Goal: Information Seeking & Learning: Find contact information

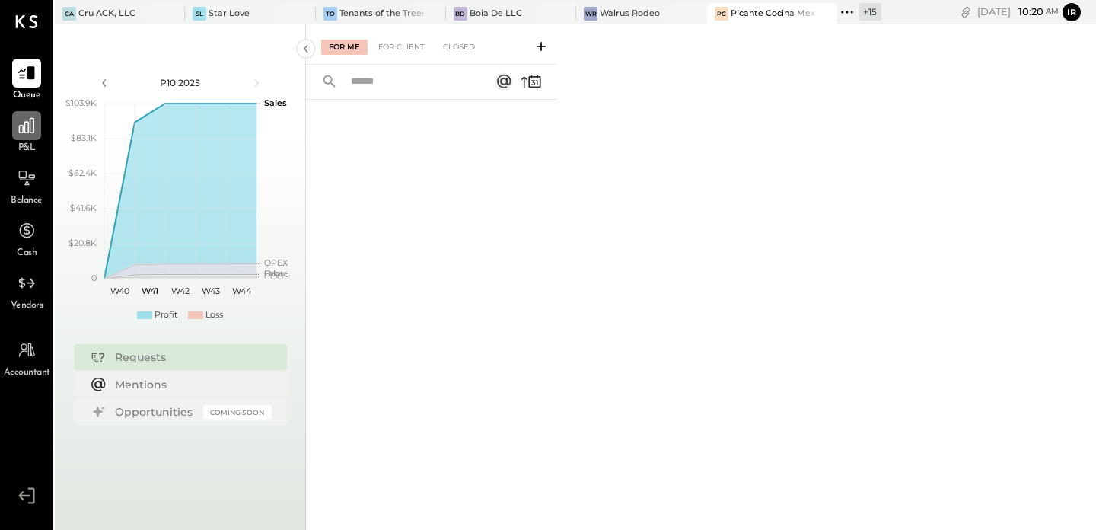
click at [35, 114] on div at bounding box center [26, 125] width 29 height 29
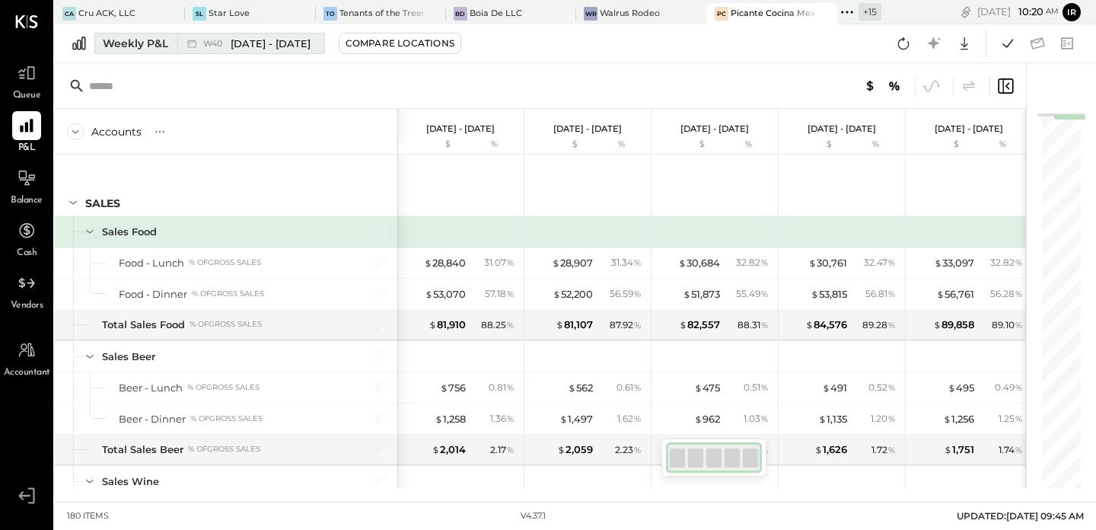
click at [190, 45] on icon at bounding box center [191, 43] width 15 height 15
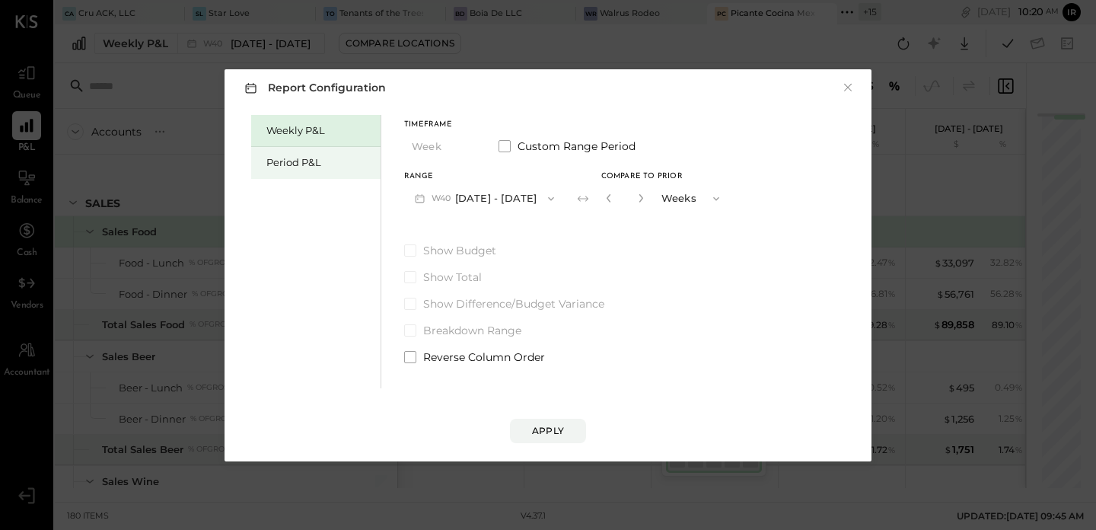
click at [284, 161] on div "Period P&L" at bounding box center [319, 162] width 107 height 14
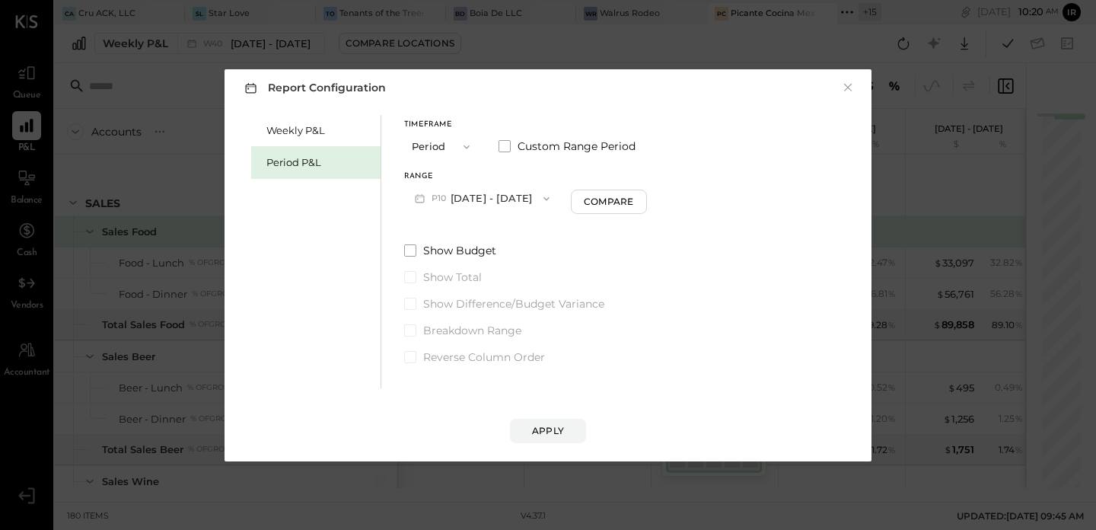
click at [496, 198] on button "P10 [DATE] - [DATE]" at bounding box center [482, 198] width 156 height 28
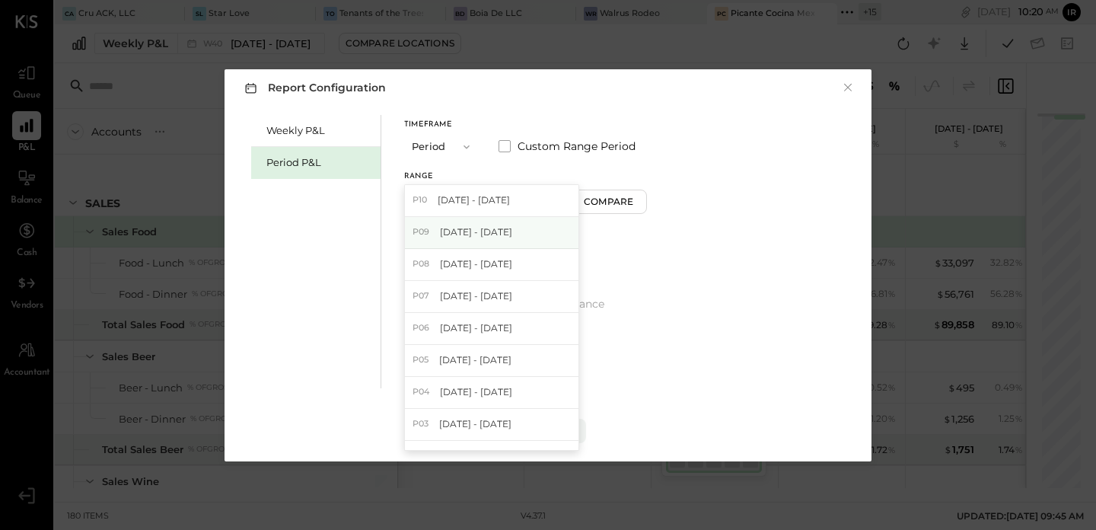
click at [498, 228] on span "[DATE] - [DATE]" at bounding box center [476, 231] width 72 height 13
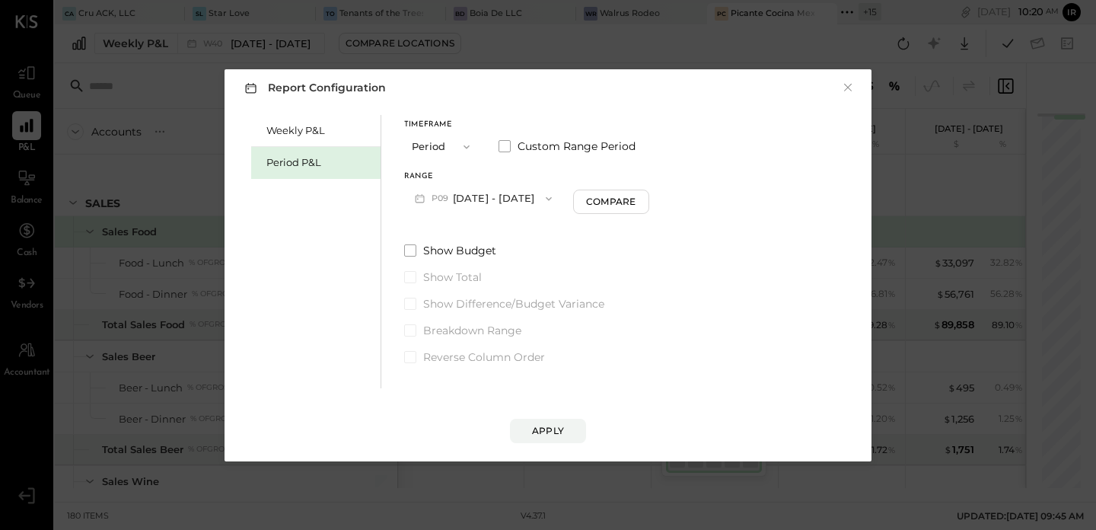
click at [500, 197] on button "P09 [DATE] - [DATE]" at bounding box center [483, 198] width 158 height 28
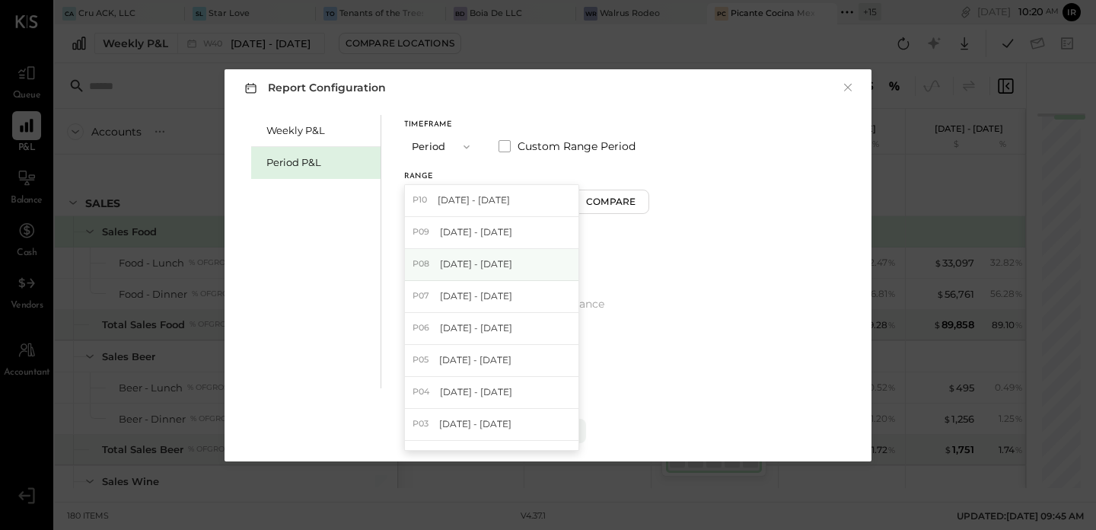
click at [505, 250] on div "P08 [DATE] - [DATE]" at bounding box center [492, 265] width 174 height 32
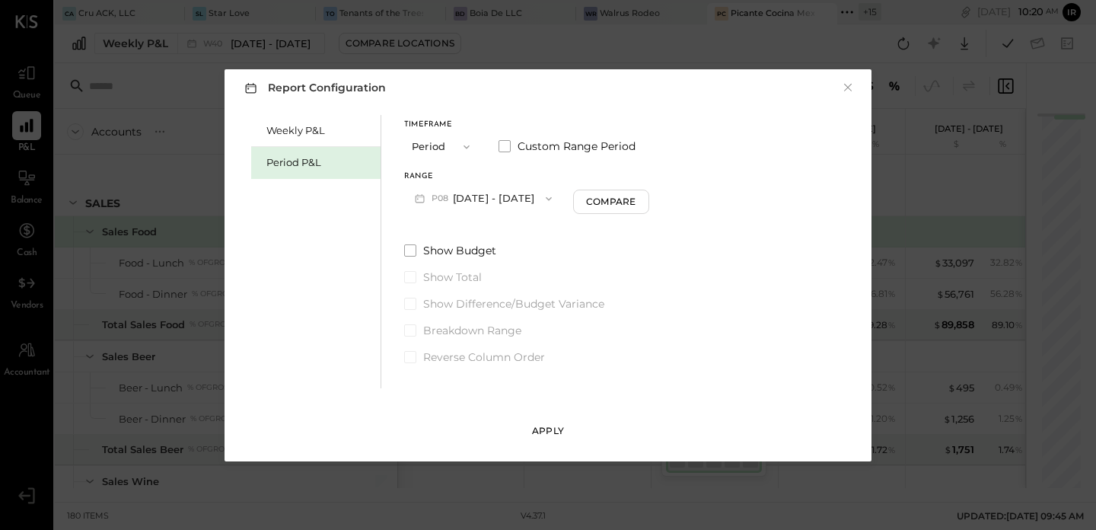
click at [552, 426] on div "Apply" at bounding box center [548, 430] width 32 height 13
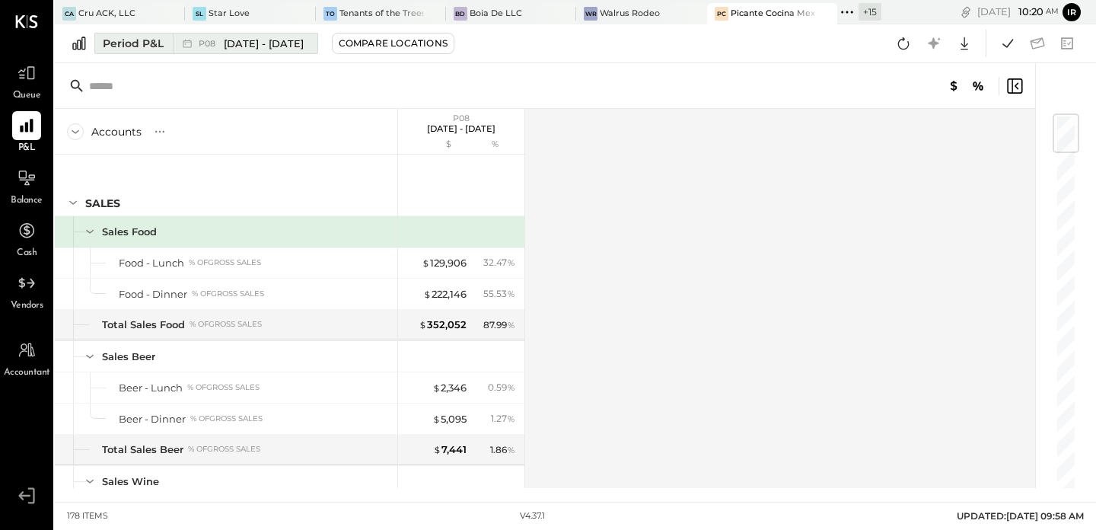
click at [231, 46] on span "[DATE] - [DATE]" at bounding box center [264, 44] width 80 height 14
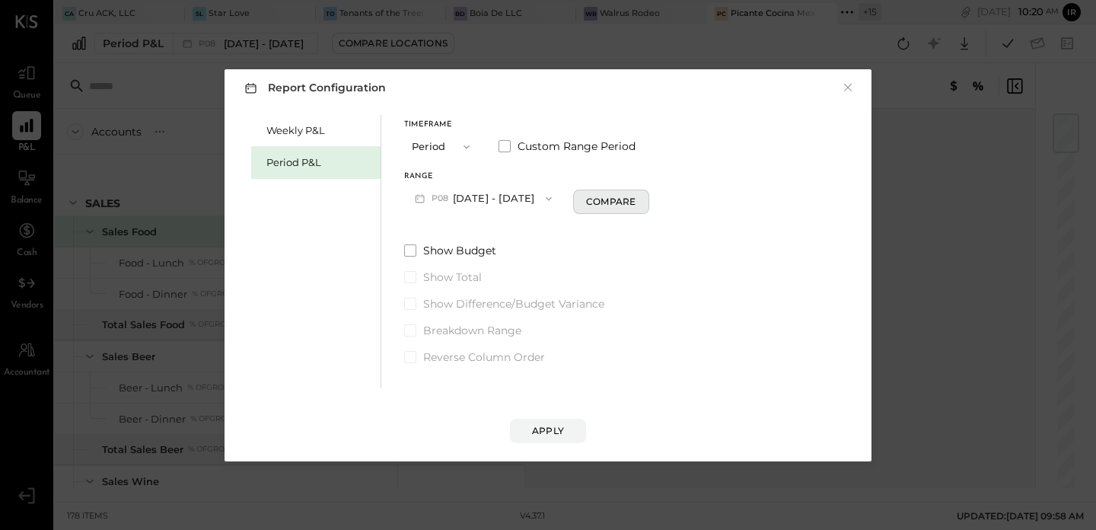
click at [620, 205] on div "Compare" at bounding box center [610, 201] width 49 height 13
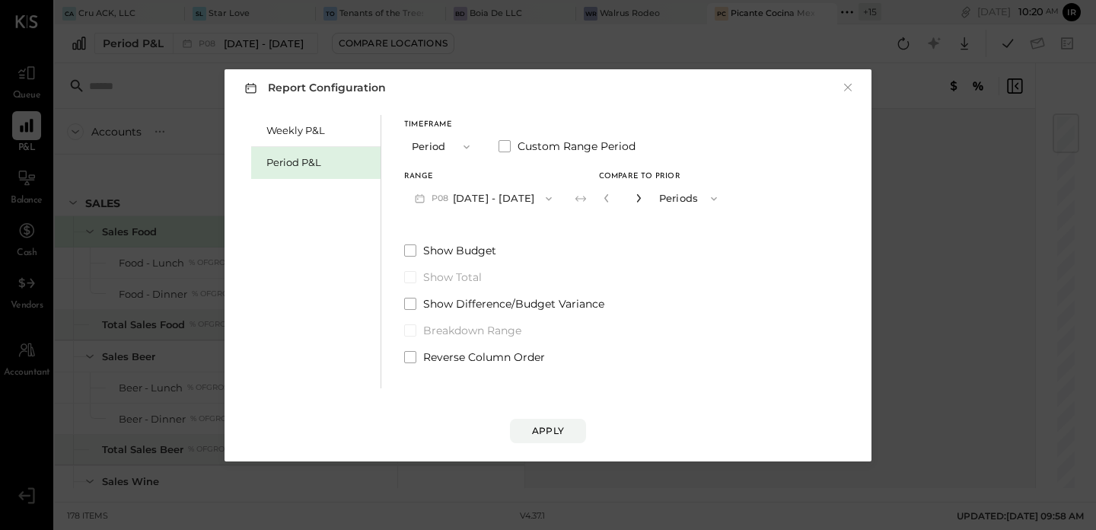
click at [637, 196] on icon "button" at bounding box center [638, 197] width 9 height 9
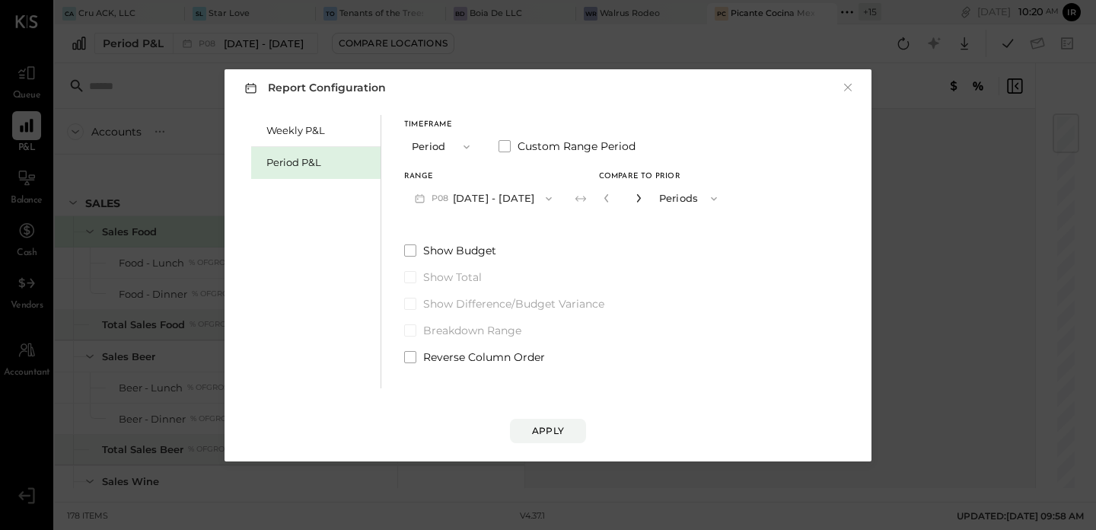
type input "*"
click at [549, 425] on div "Apply" at bounding box center [548, 430] width 32 height 13
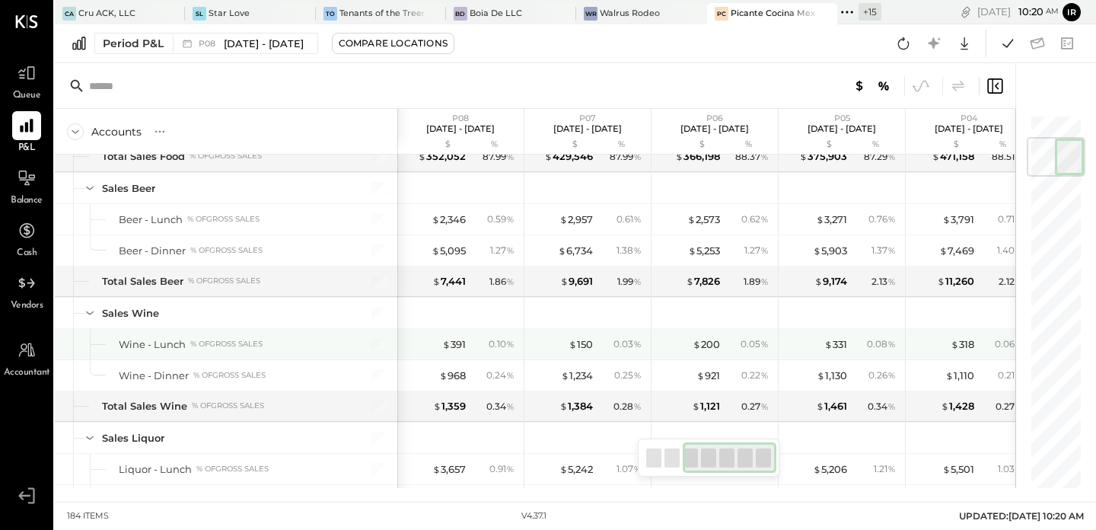
scroll to position [0, 271]
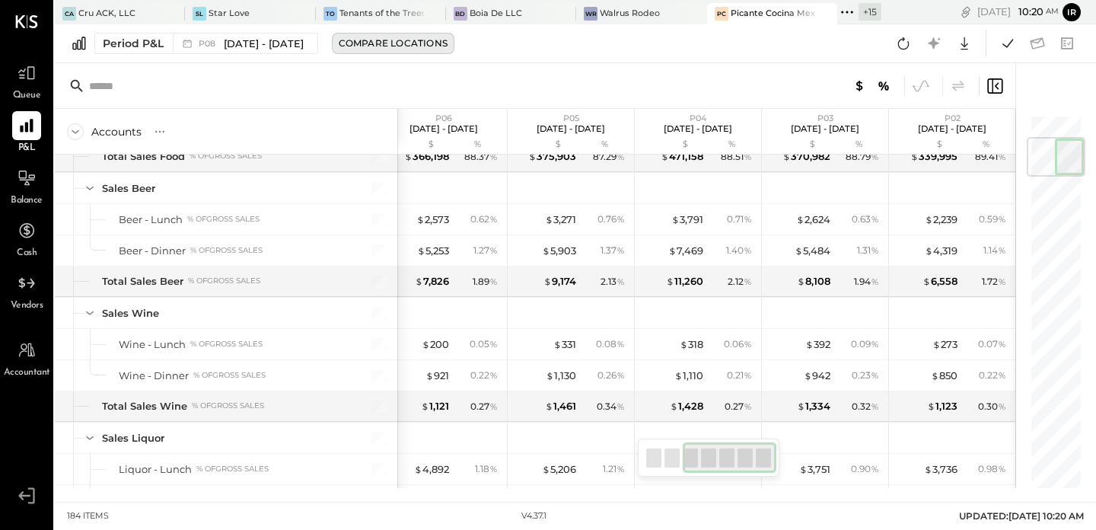
click at [345, 43] on div "Compare Locations" at bounding box center [393, 43] width 109 height 13
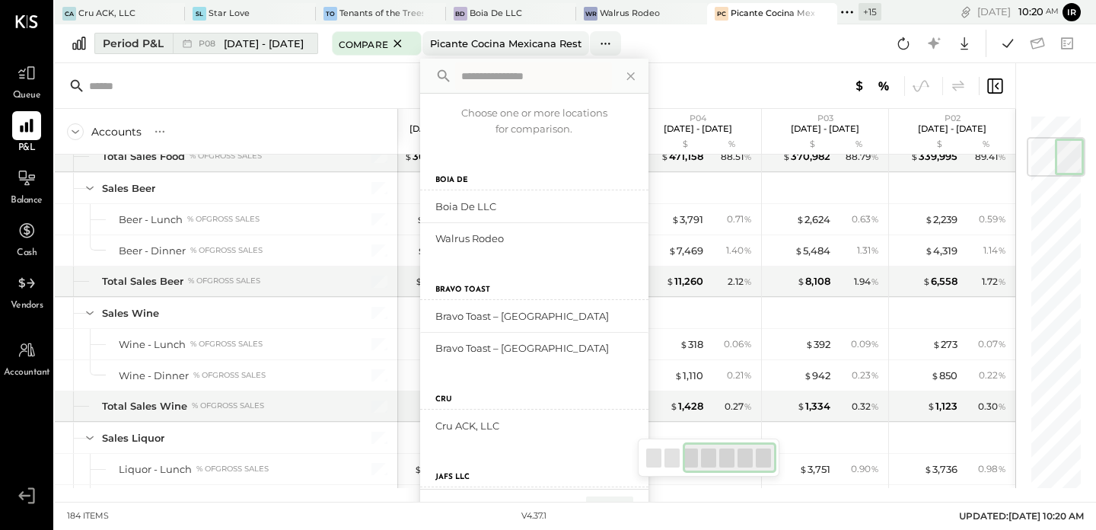
click at [255, 42] on span "[DATE] - [DATE]" at bounding box center [264, 44] width 80 height 14
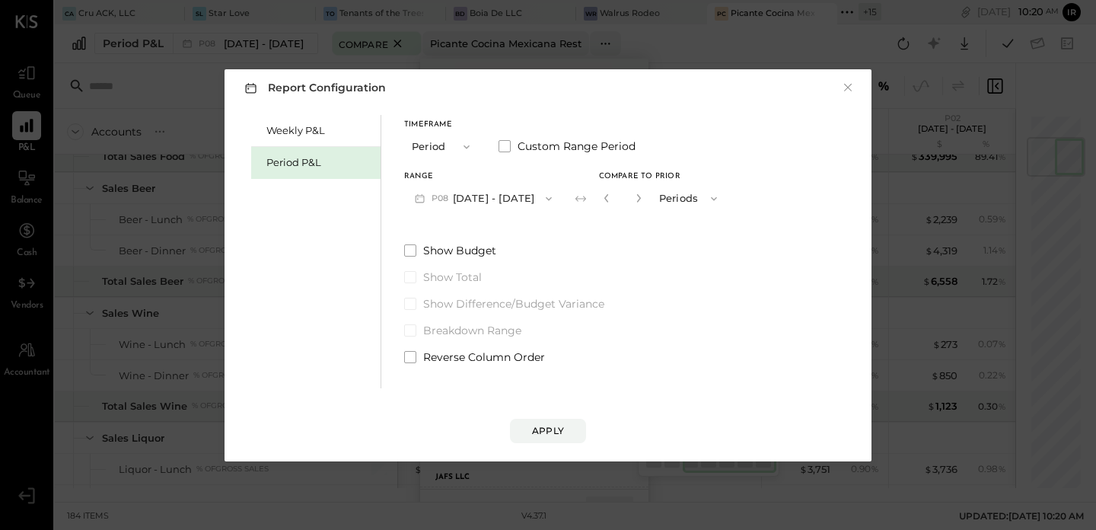
drag, startPoint x: 633, startPoint y: 202, endPoint x: 625, endPoint y: 220, distance: 20.1
click at [634, 202] on icon "button" at bounding box center [638, 197] width 9 height 9
type input "*"
click at [552, 431] on div "Apply" at bounding box center [548, 430] width 32 height 13
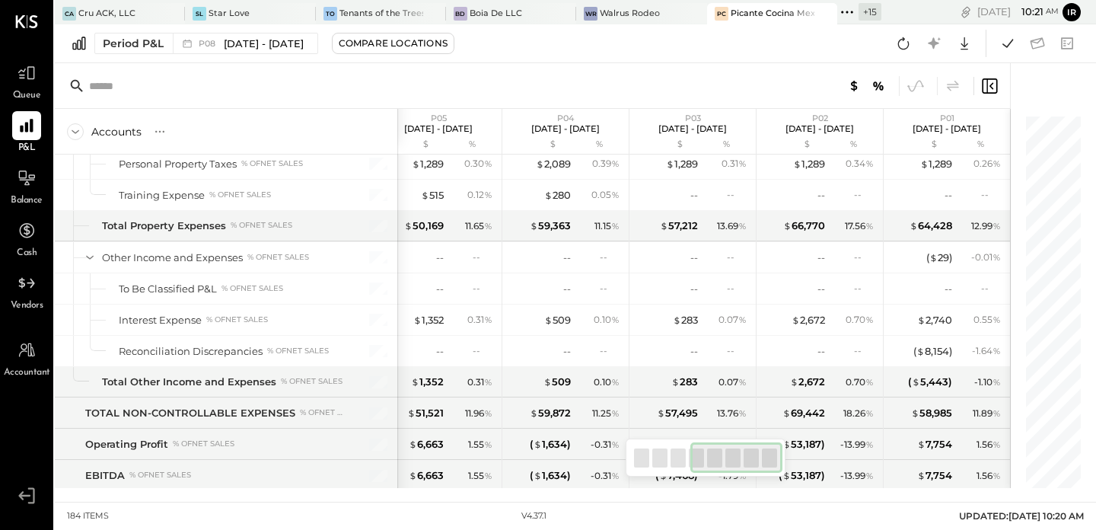
scroll to position [4816, 0]
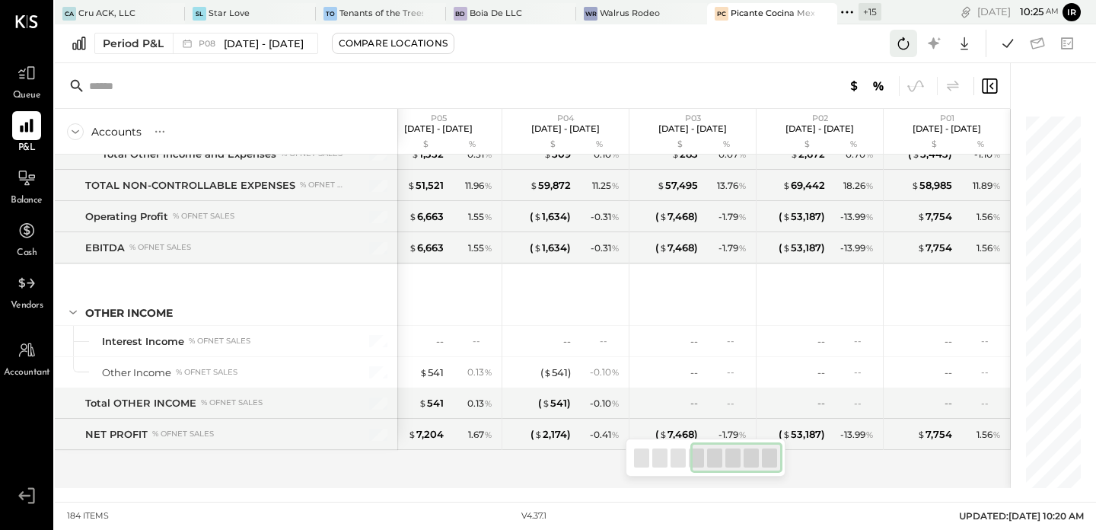
click at [895, 47] on icon at bounding box center [903, 43] width 20 height 20
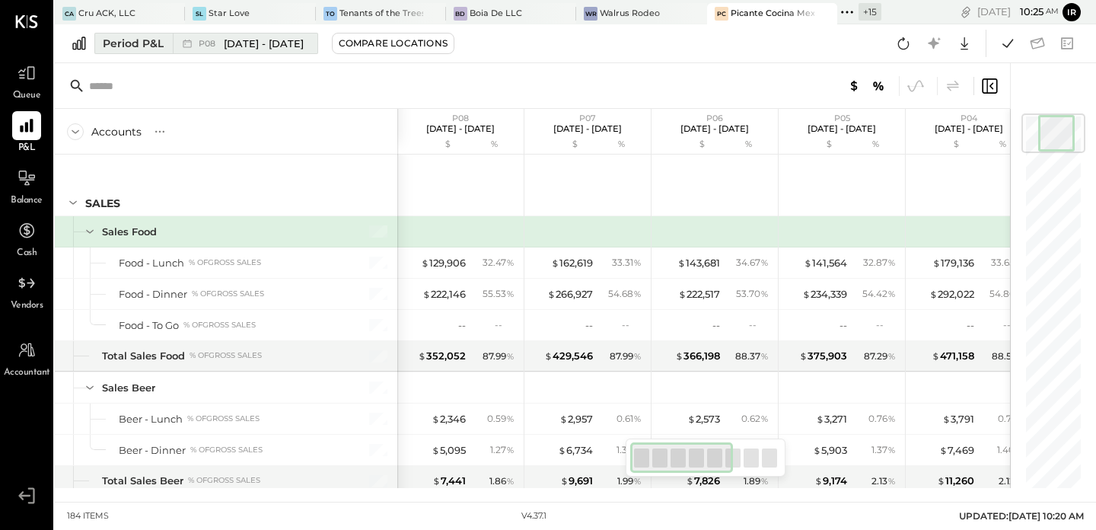
click at [226, 48] on span "[DATE] - [DATE]" at bounding box center [264, 44] width 80 height 14
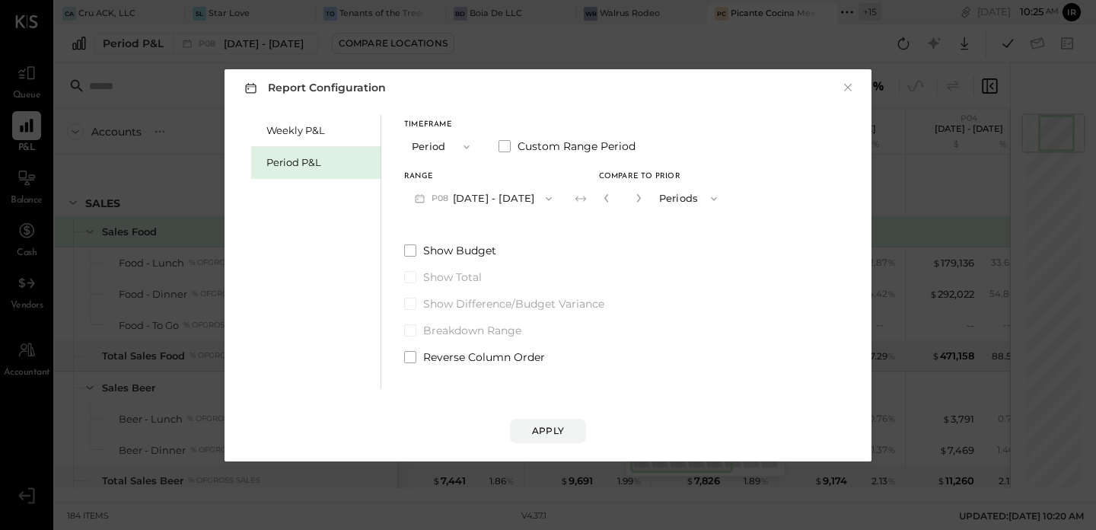
click at [304, 158] on div "Period P&L" at bounding box center [319, 162] width 107 height 14
click at [515, 187] on button "P10 [DATE] - [DATE]" at bounding box center [482, 198] width 156 height 28
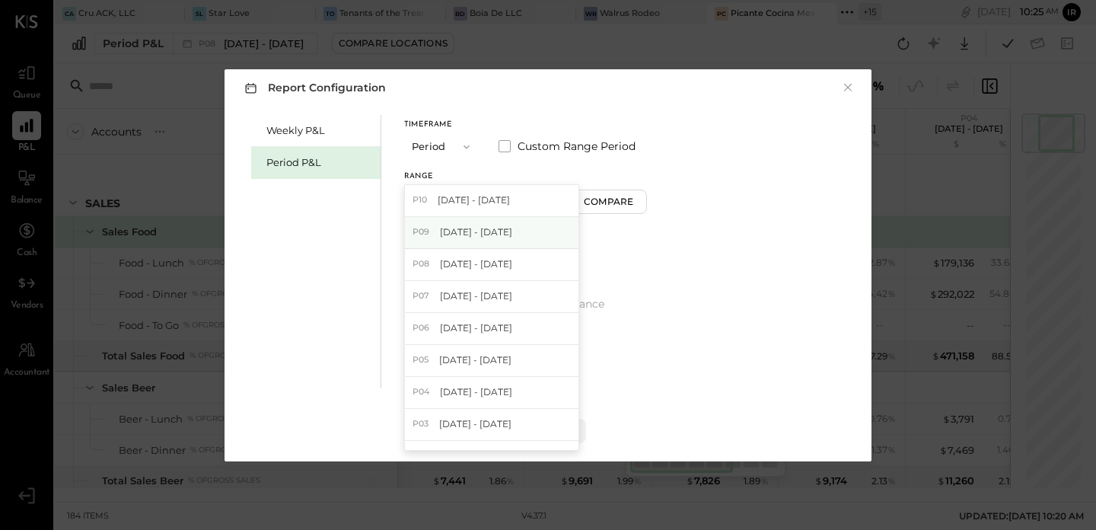
click at [512, 234] on div "P09 Sep 1 - 28, 2025" at bounding box center [492, 233] width 174 height 32
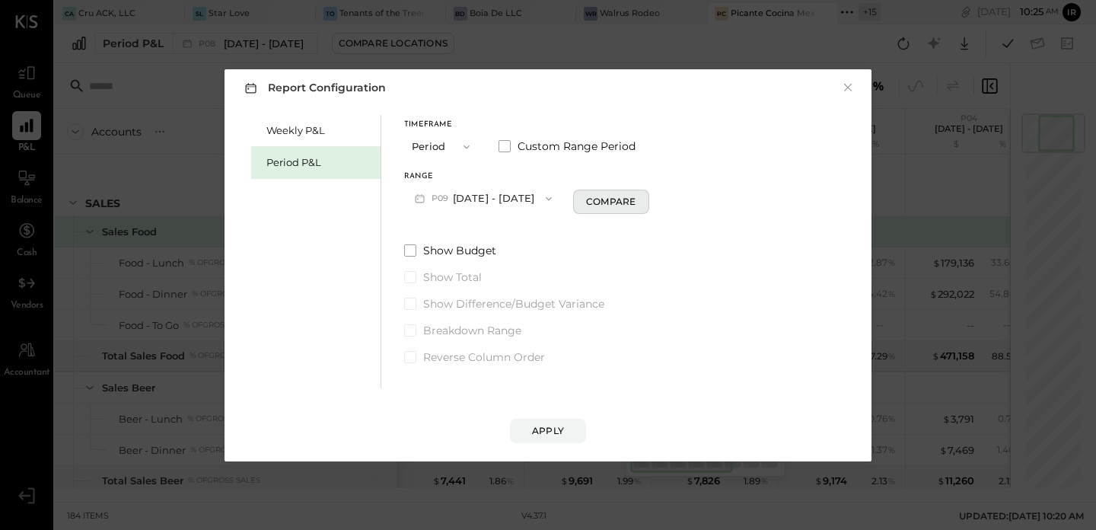
click at [606, 202] on div "Compare" at bounding box center [610, 201] width 49 height 13
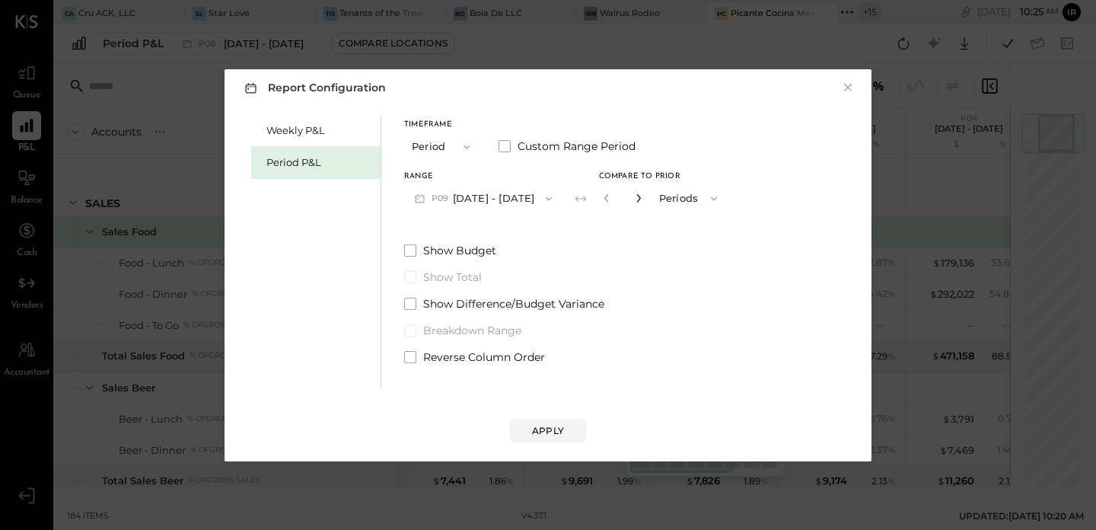
click at [634, 197] on icon "button" at bounding box center [638, 197] width 9 height 9
type input "*"
click at [546, 426] on div "Apply" at bounding box center [548, 430] width 32 height 13
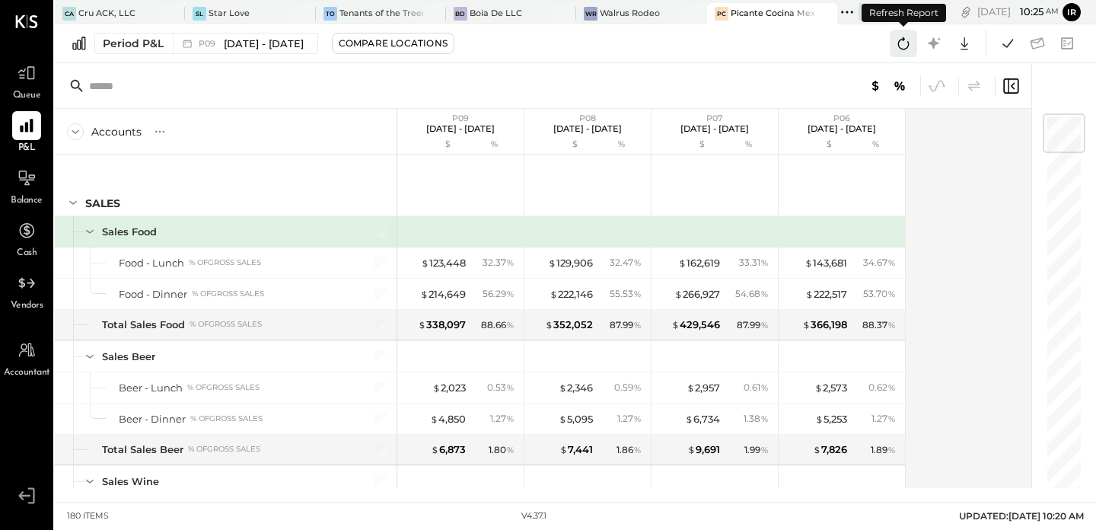
click at [903, 40] on icon at bounding box center [903, 43] width 11 height 12
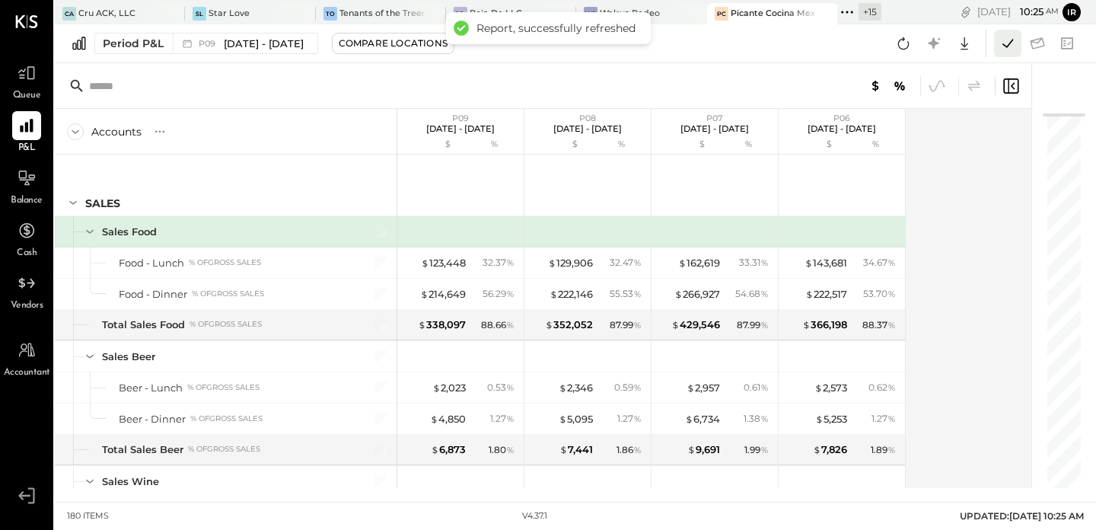
click at [1008, 46] on icon at bounding box center [1008, 43] width 20 height 20
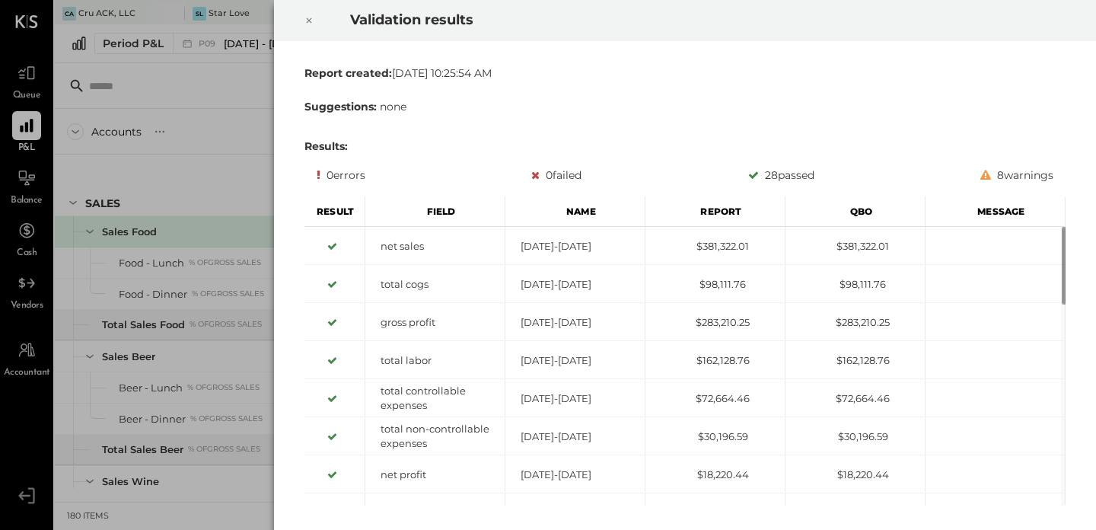
click at [308, 19] on icon at bounding box center [308, 20] width 9 height 18
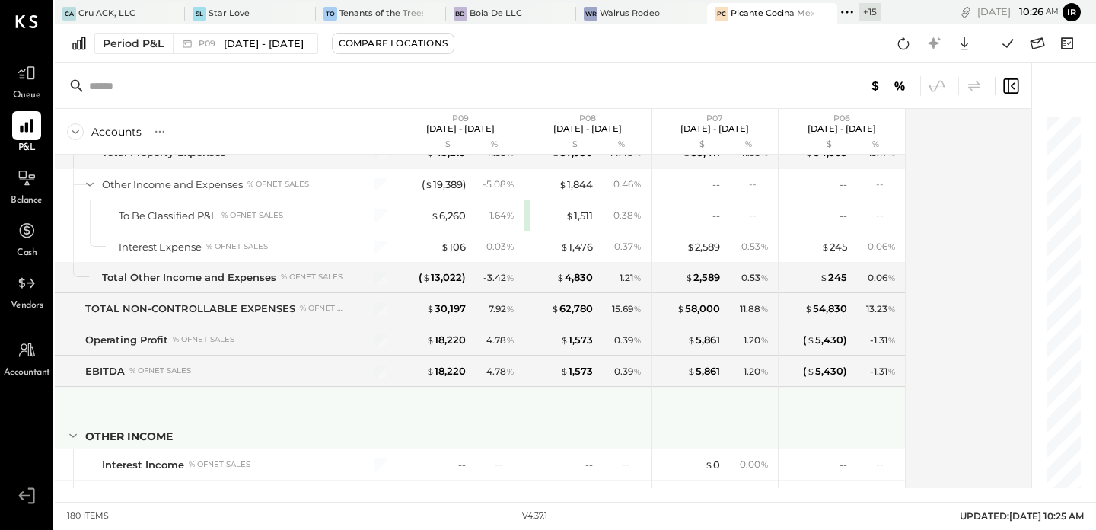
scroll to position [4558, 0]
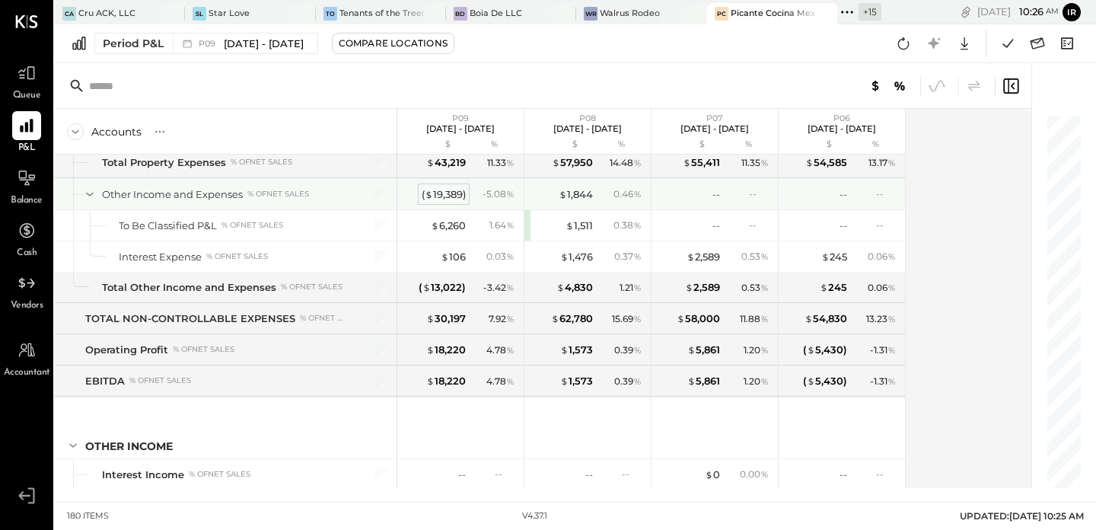
click at [452, 189] on div "( $ 19,389 )" at bounding box center [444, 194] width 44 height 14
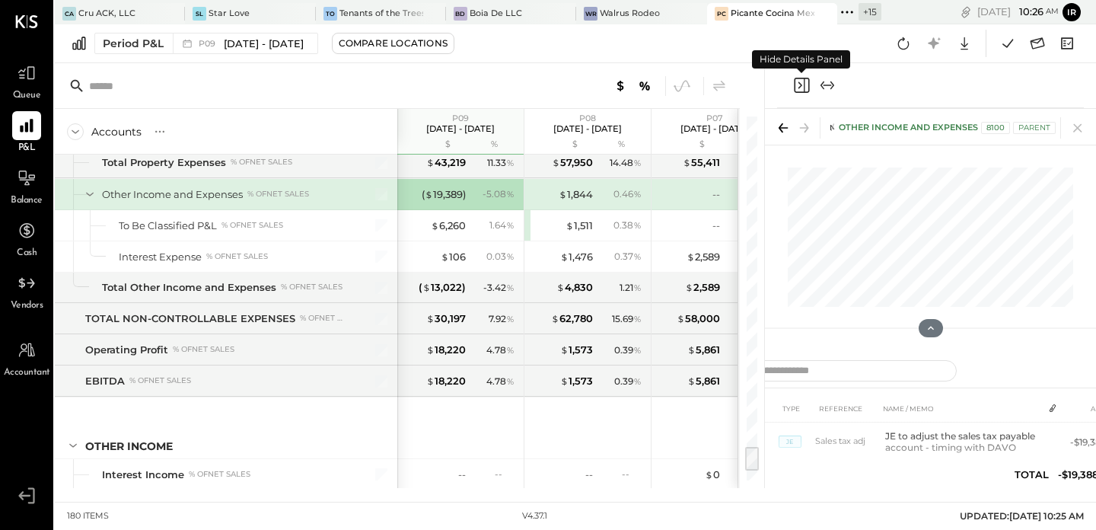
click at [796, 85] on icon "Close panel" at bounding box center [801, 85] width 18 height 18
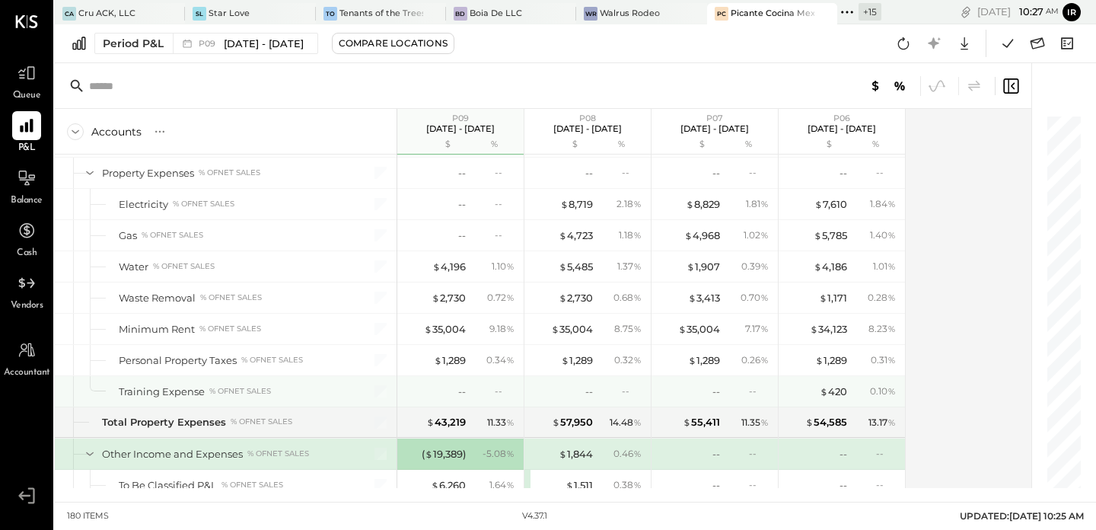
scroll to position [4288, 0]
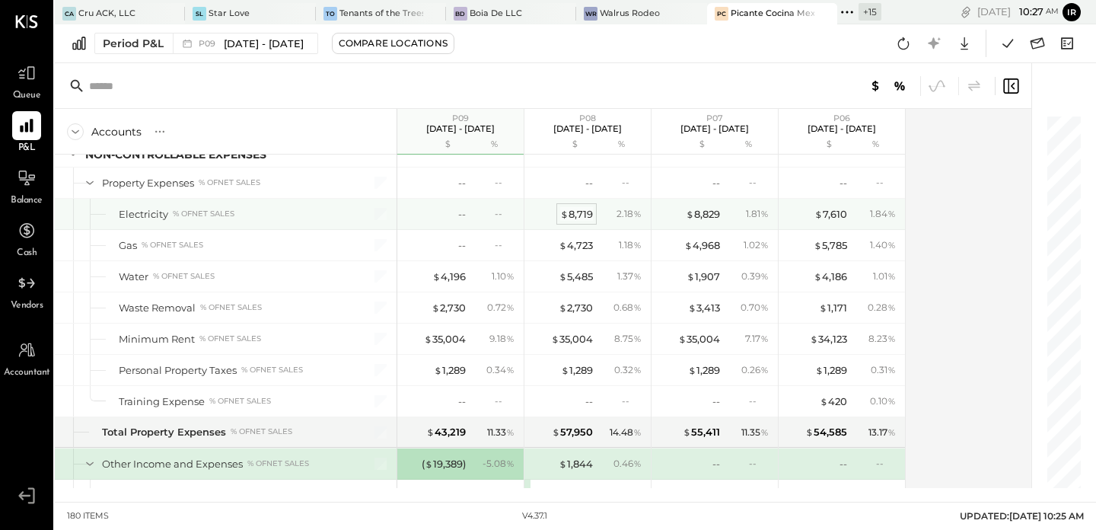
click at [588, 215] on div "$ 8,719" at bounding box center [576, 214] width 33 height 14
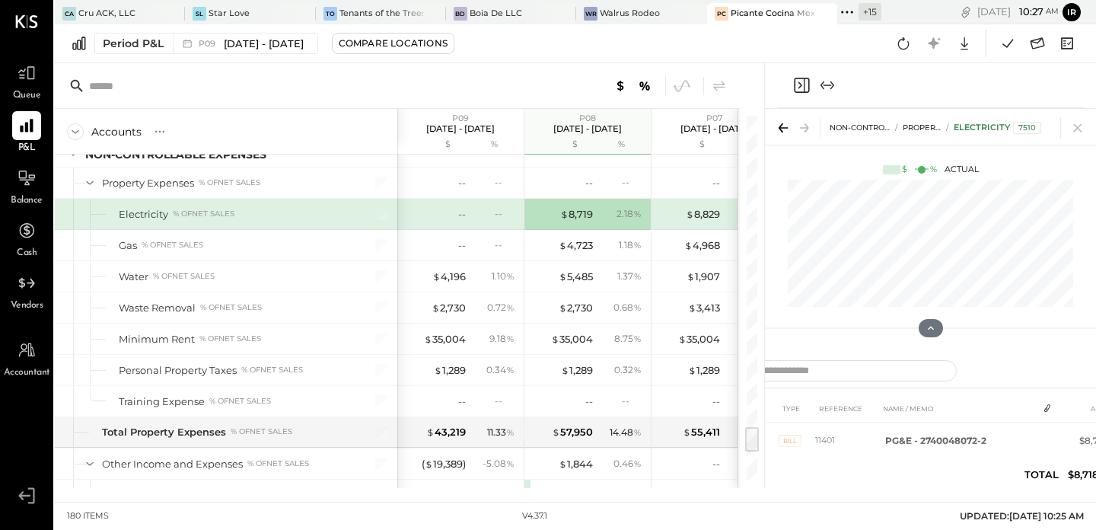
click at [801, 88] on icon "Close panel" at bounding box center [801, 85] width 18 height 18
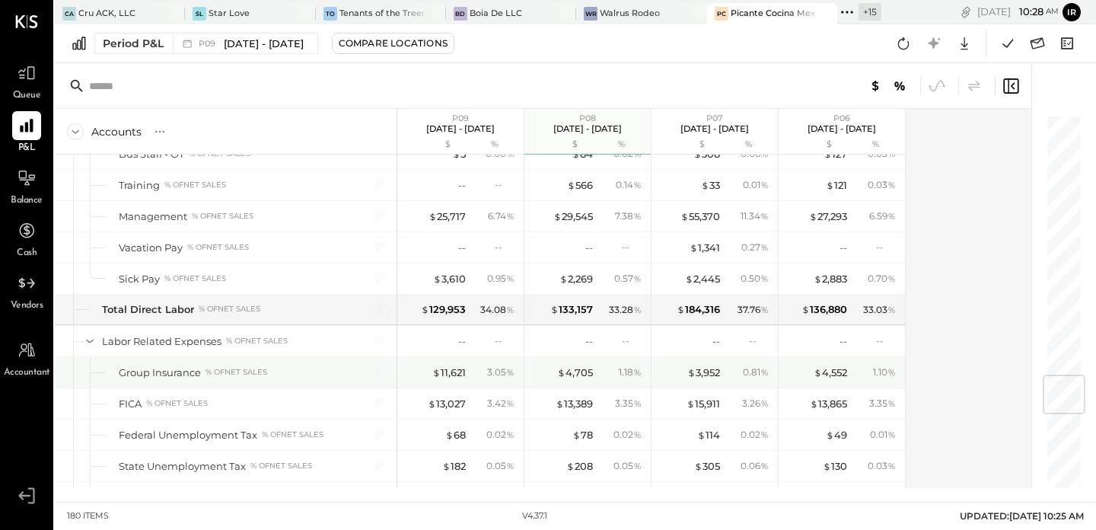
scroll to position [2283, 0]
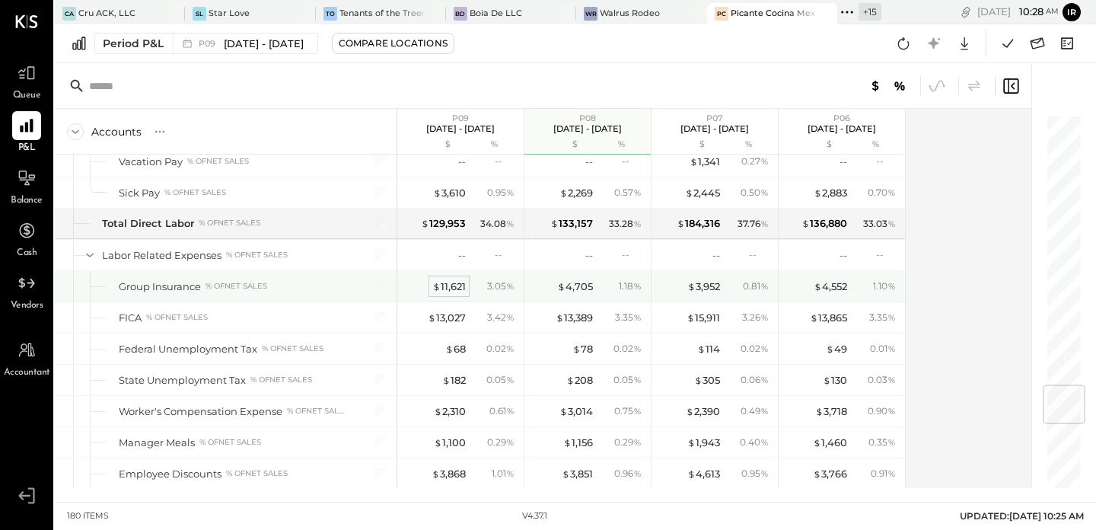
click at [450, 283] on div "$ 11,621" at bounding box center [448, 286] width 33 height 14
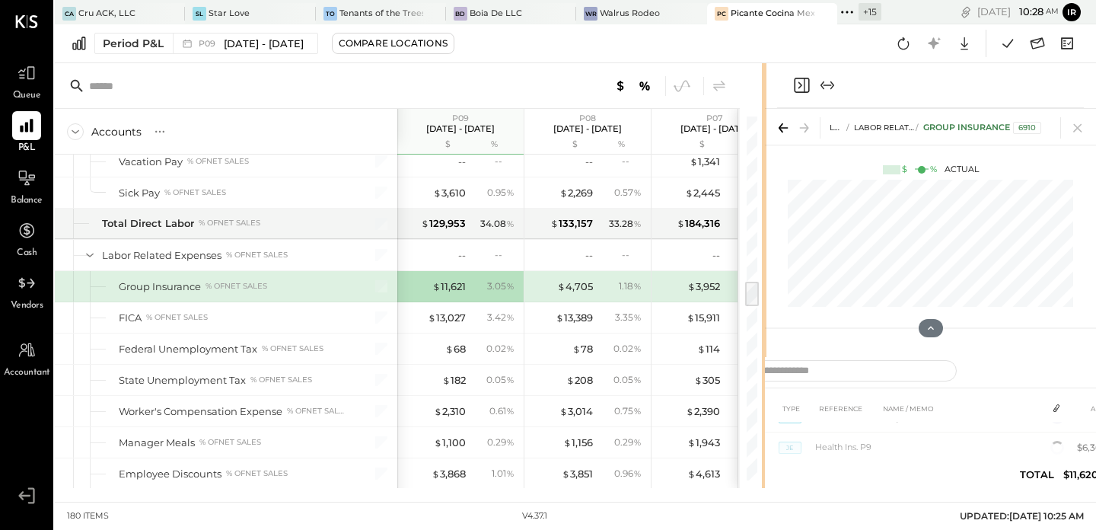
scroll to position [100, 0]
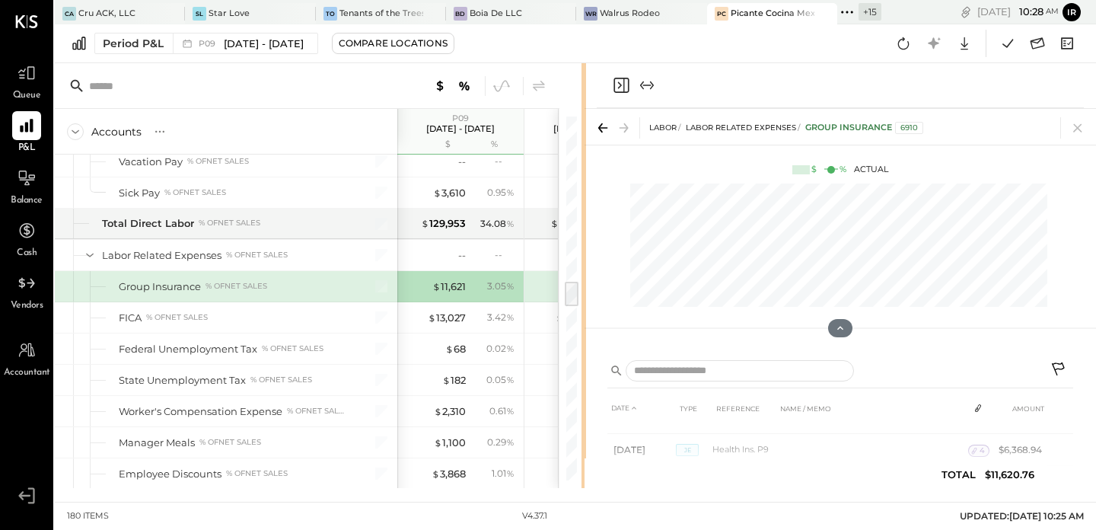
drag, startPoint x: 763, startPoint y: 186, endPoint x: 584, endPoint y: 202, distance: 179.5
click at [584, 202] on div "Accounts S % GL P09 Sep 1 - 28, 2025 $ % P08 Aug 4 - 31, 2025 $ % P07 Jun 30 - …" at bounding box center [575, 275] width 1041 height 425
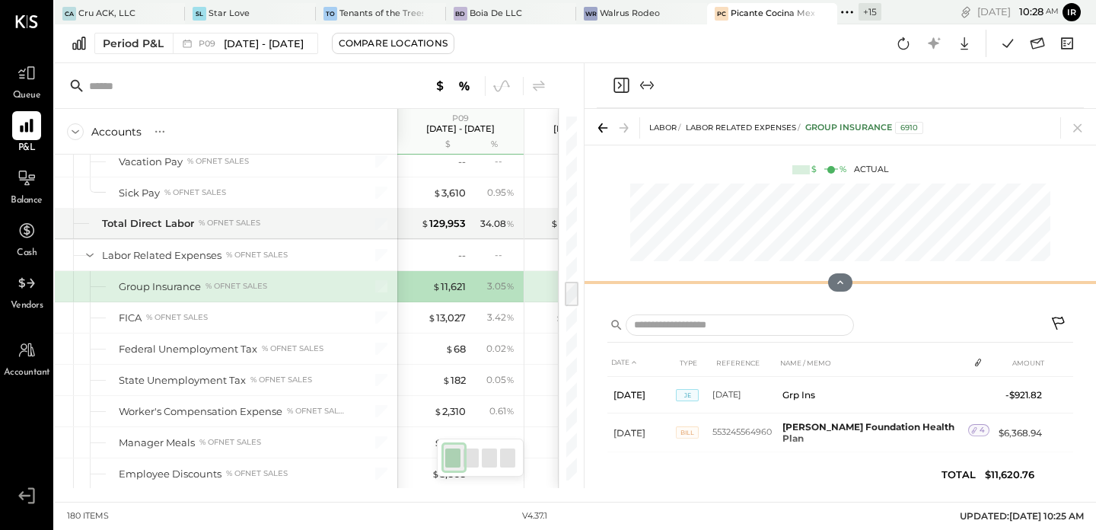
click at [874, 220] on div "LABOR Labor Related Expenses Group Insurance 6910 $ % Actual" at bounding box center [839, 206] width 511 height 195
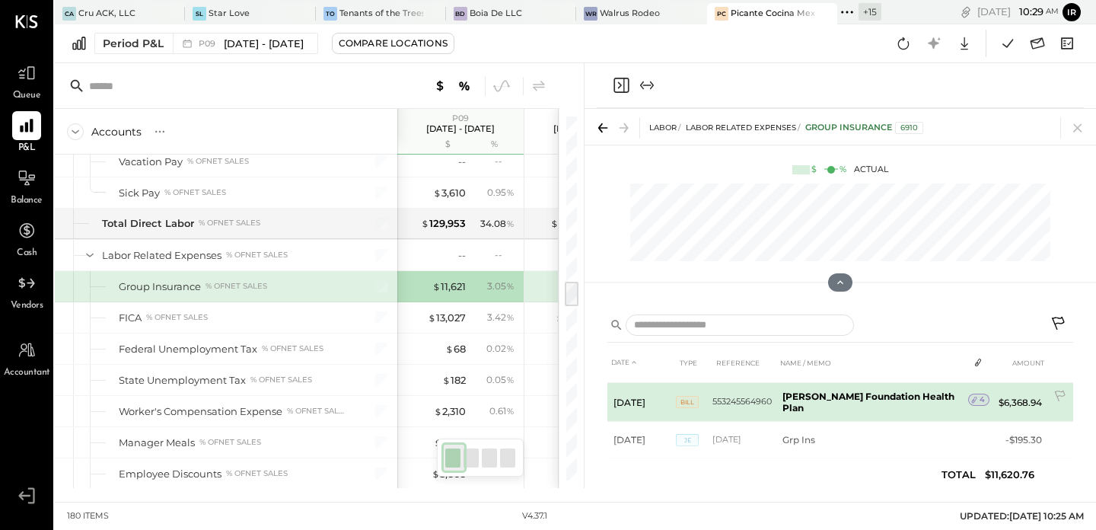
scroll to position [21, 0]
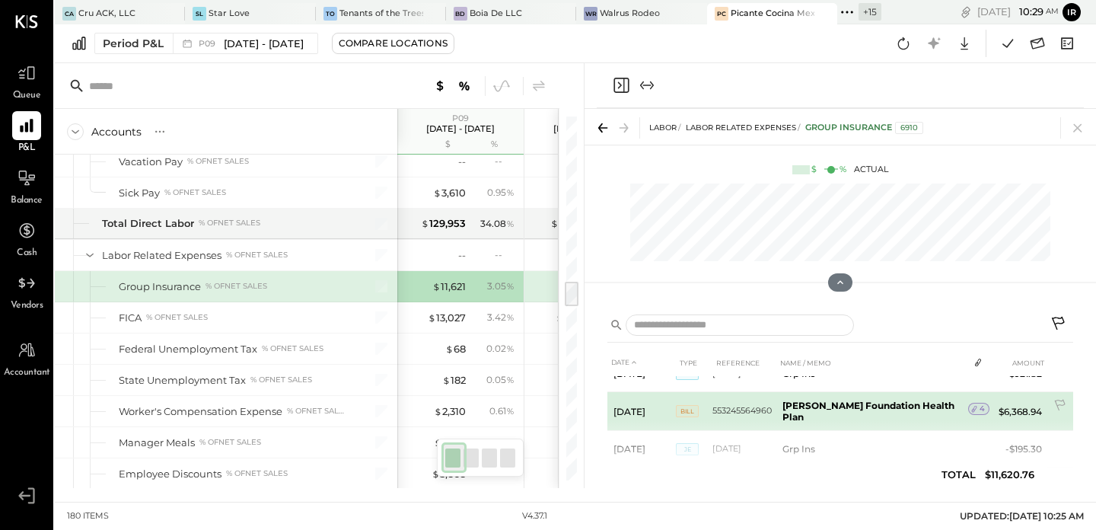
click at [971, 403] on icon at bounding box center [974, 408] width 11 height 11
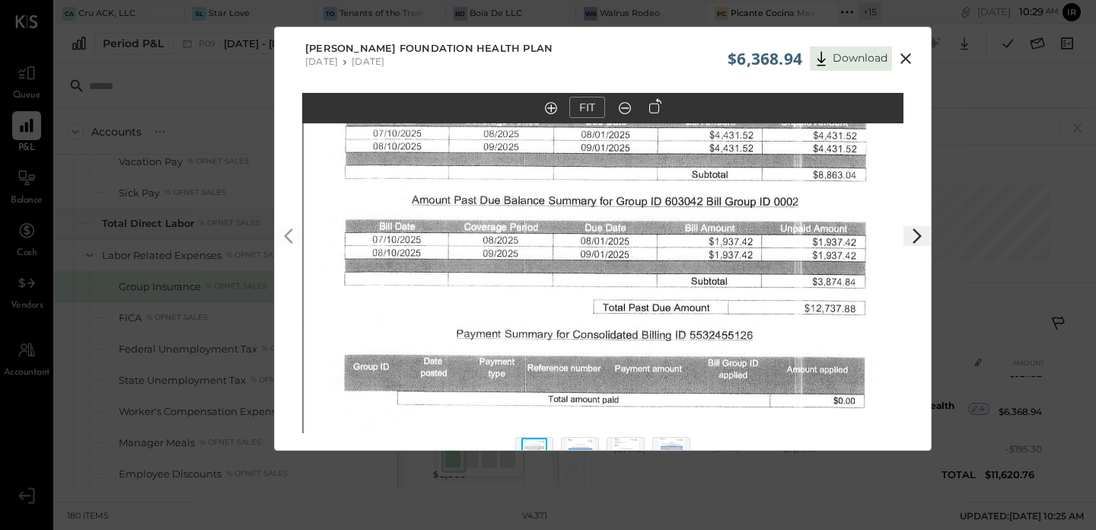
drag, startPoint x: 589, startPoint y: 257, endPoint x: 594, endPoint y: 344, distance: 86.9
click at [592, 349] on img at bounding box center [604, 327] width 601 height 775
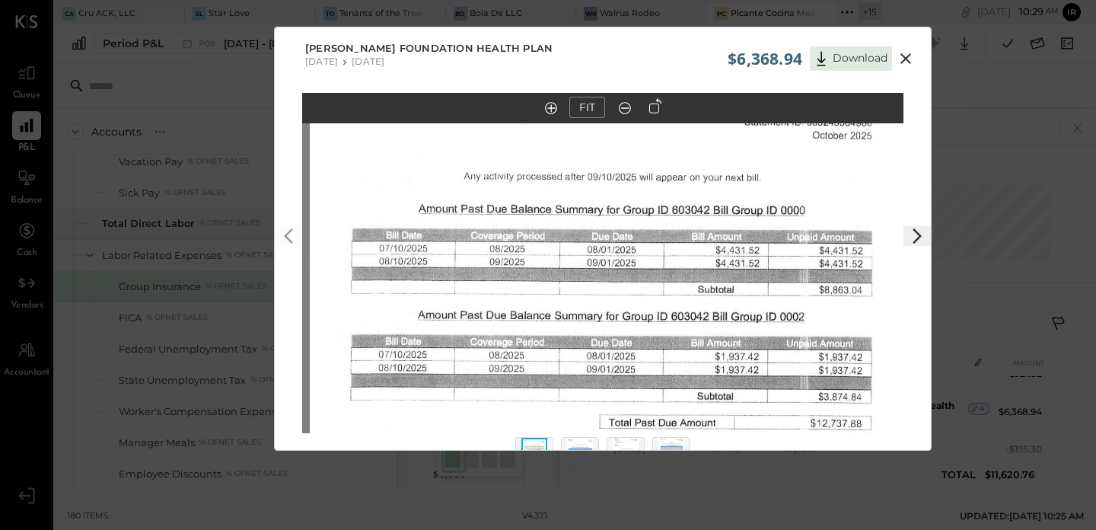
drag, startPoint x: 607, startPoint y: 234, endPoint x: 610, endPoint y: 352, distance: 118.0
click at [610, 352] on img at bounding box center [610, 442] width 601 height 775
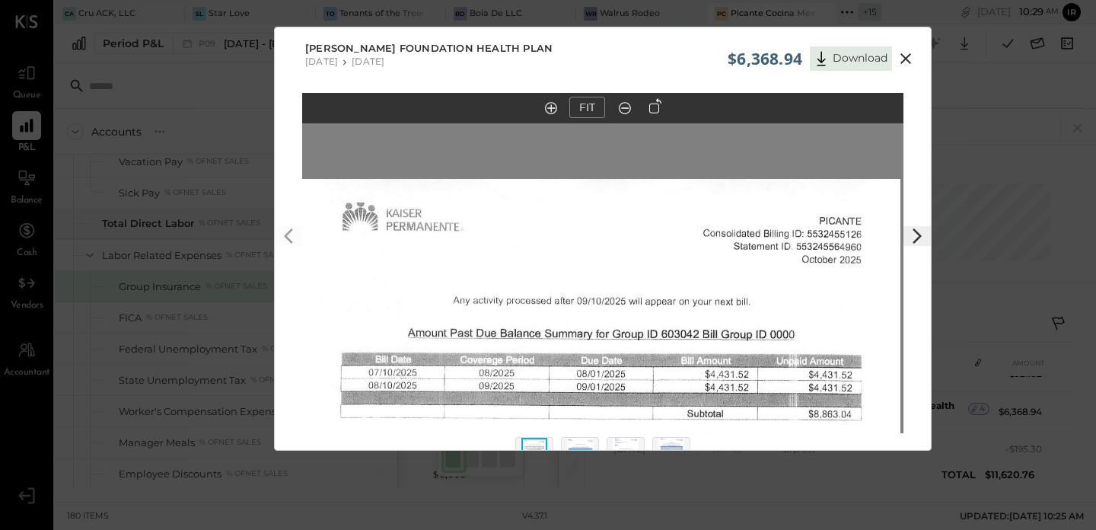
drag, startPoint x: 626, startPoint y: 226, endPoint x: 616, endPoint y: 340, distance: 114.5
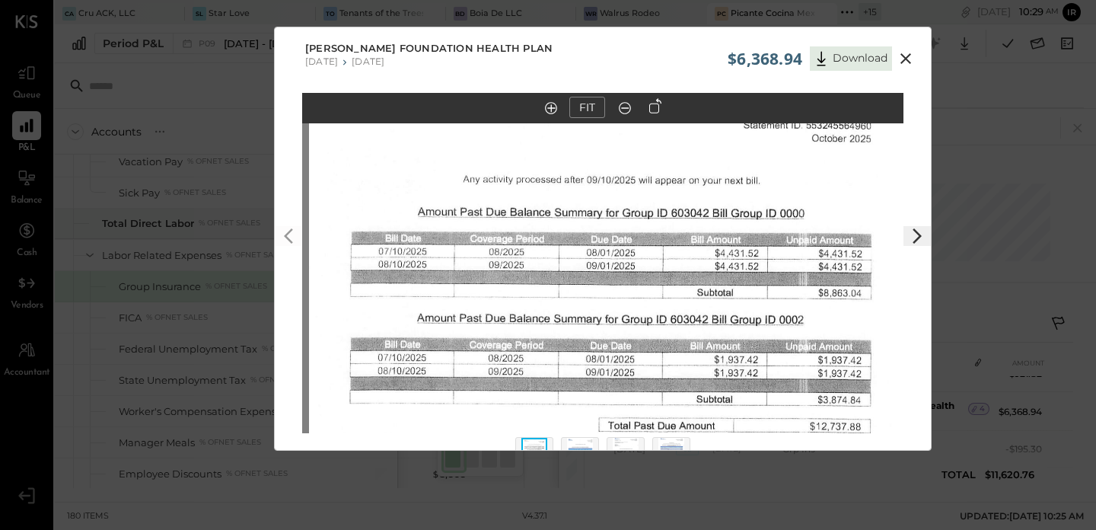
drag, startPoint x: 612, startPoint y: 305, endPoint x: 622, endPoint y: 184, distance: 121.4
click at [622, 184] on img at bounding box center [609, 445] width 601 height 775
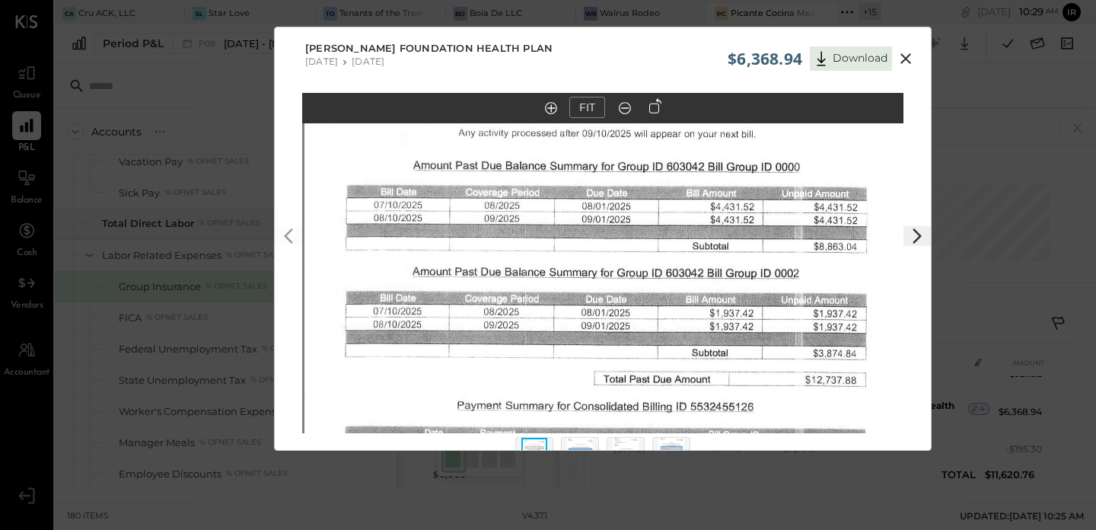
drag, startPoint x: 619, startPoint y: 292, endPoint x: 614, endPoint y: 240, distance: 52.7
click at [614, 244] on img at bounding box center [604, 398] width 601 height 775
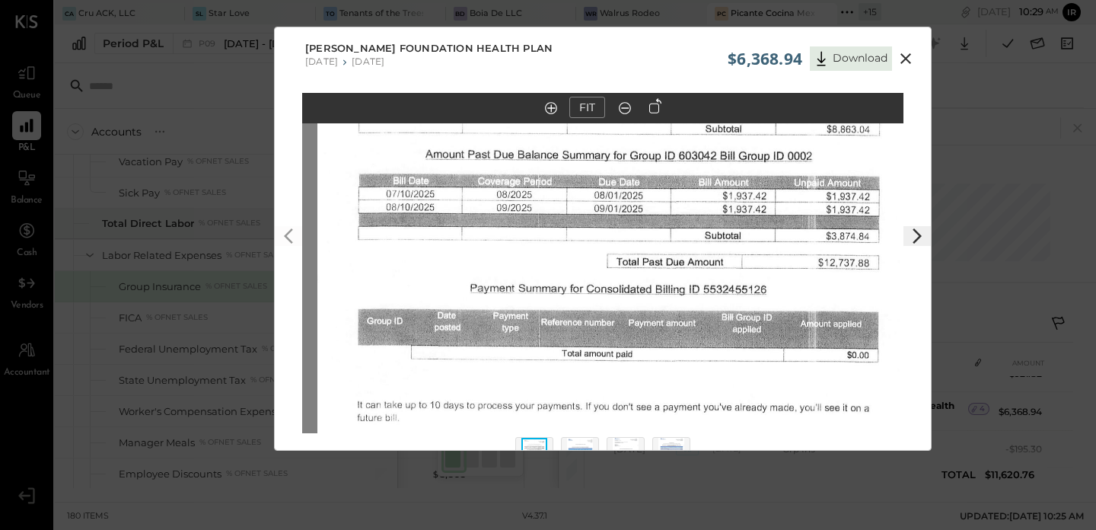
drag, startPoint x: 599, startPoint y: 323, endPoint x: 611, endPoint y: 212, distance: 111.0
click at [611, 214] on img at bounding box center [617, 281] width 601 height 775
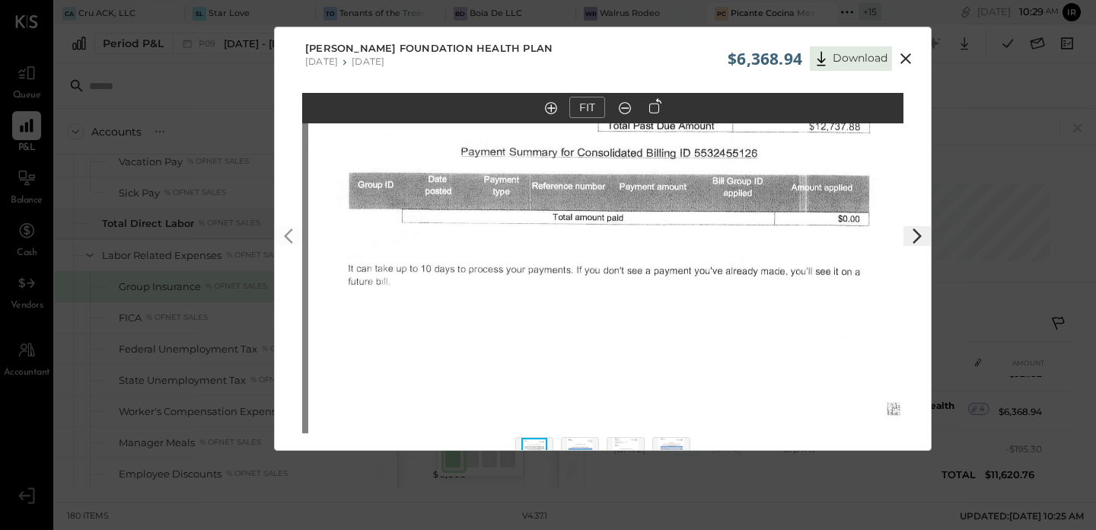
drag, startPoint x: 607, startPoint y: 289, endPoint x: 598, endPoint y: 155, distance: 134.2
click at [598, 152] on img at bounding box center [608, 145] width 601 height 775
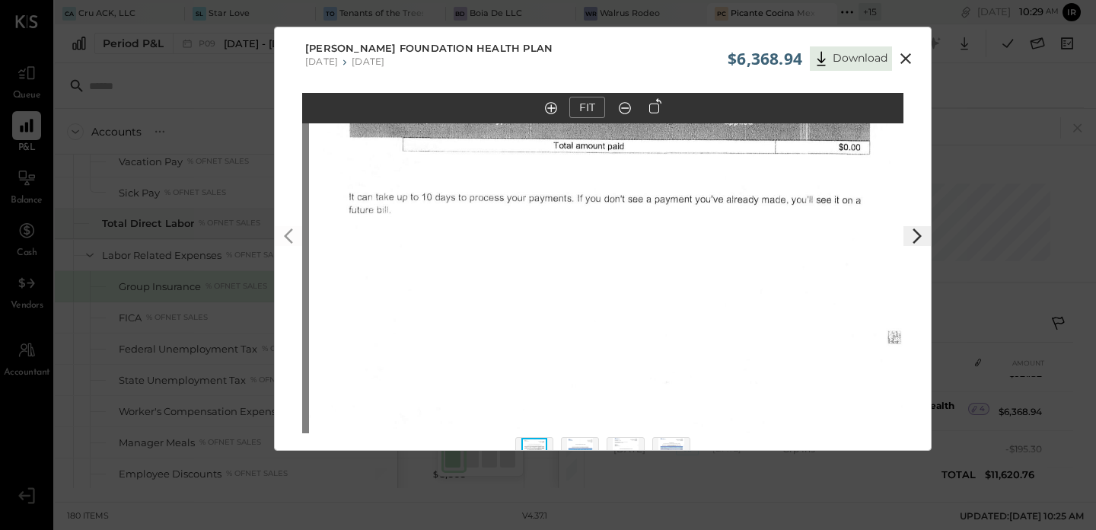
drag, startPoint x: 616, startPoint y: 333, endPoint x: 616, endPoint y: 190, distance: 142.3
click at [616, 191] on img at bounding box center [609, 73] width 601 height 775
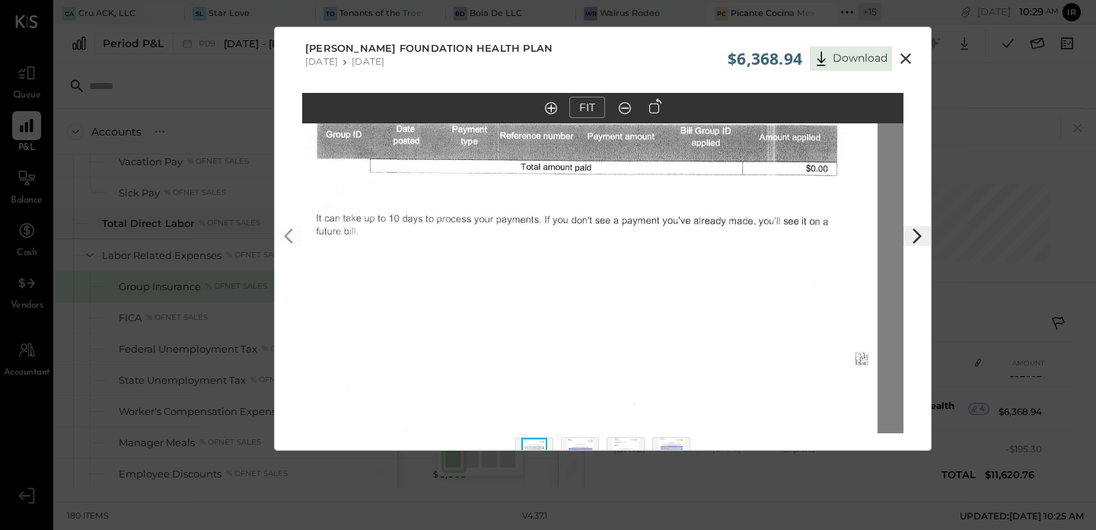
drag, startPoint x: 624, startPoint y: 310, endPoint x: 591, endPoint y: 436, distance: 130.5
click at [591, 436] on div "FIT" at bounding box center [603, 291] width 656 height 397
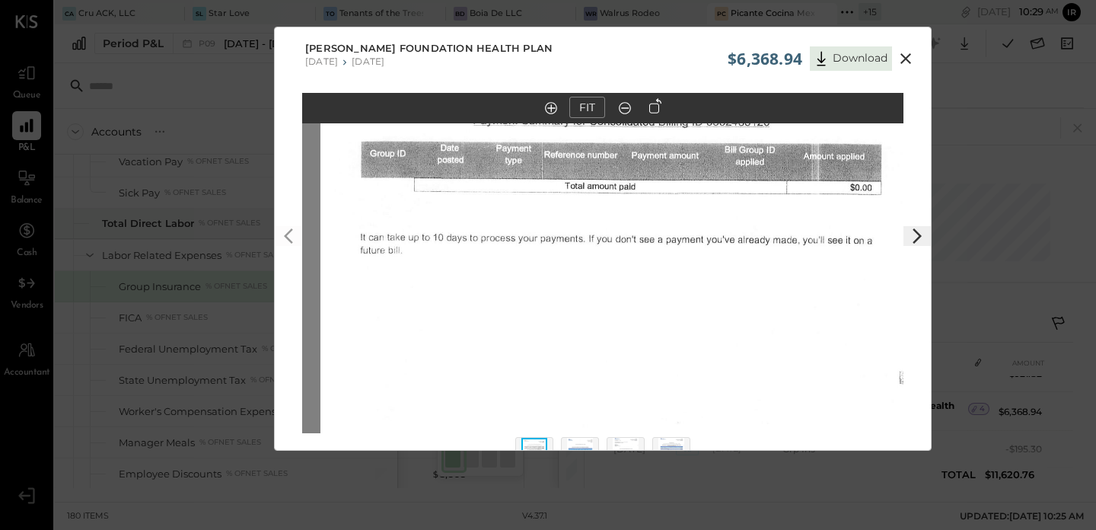
drag, startPoint x: 623, startPoint y: 258, endPoint x: 629, endPoint y: 446, distance: 188.0
click at [629, 446] on div "FIT" at bounding box center [603, 291] width 656 height 397
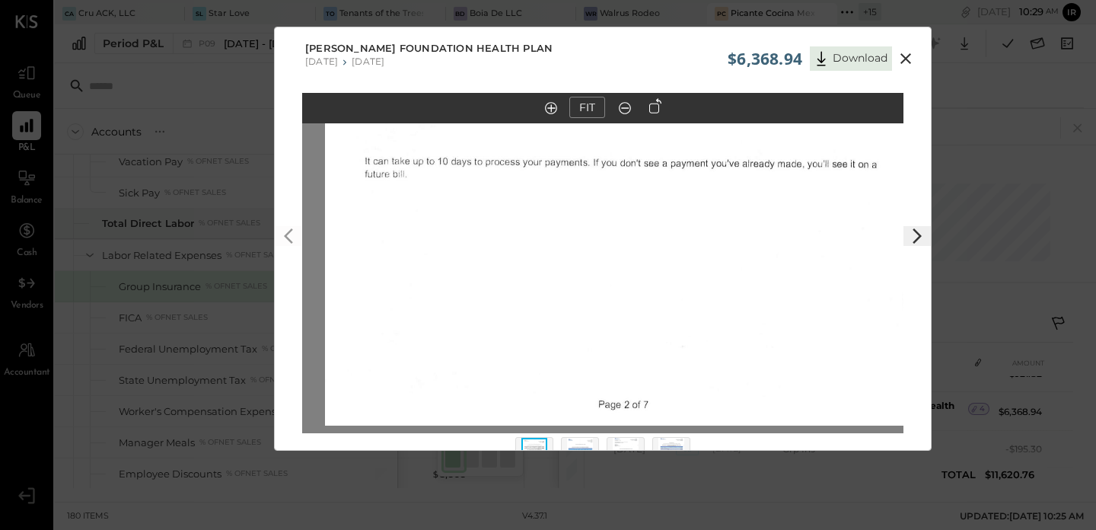
click at [641, 345] on img at bounding box center [625, 38] width 601 height 775
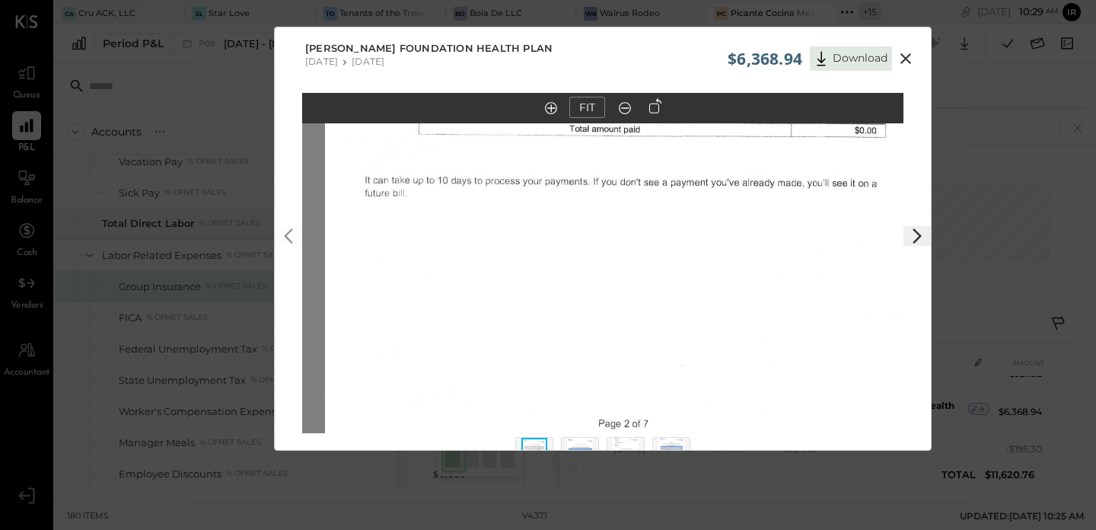
drag, startPoint x: 639, startPoint y: 263, endPoint x: 592, endPoint y: 416, distance: 160.8
click at [592, 416] on img at bounding box center [625, 57] width 601 height 775
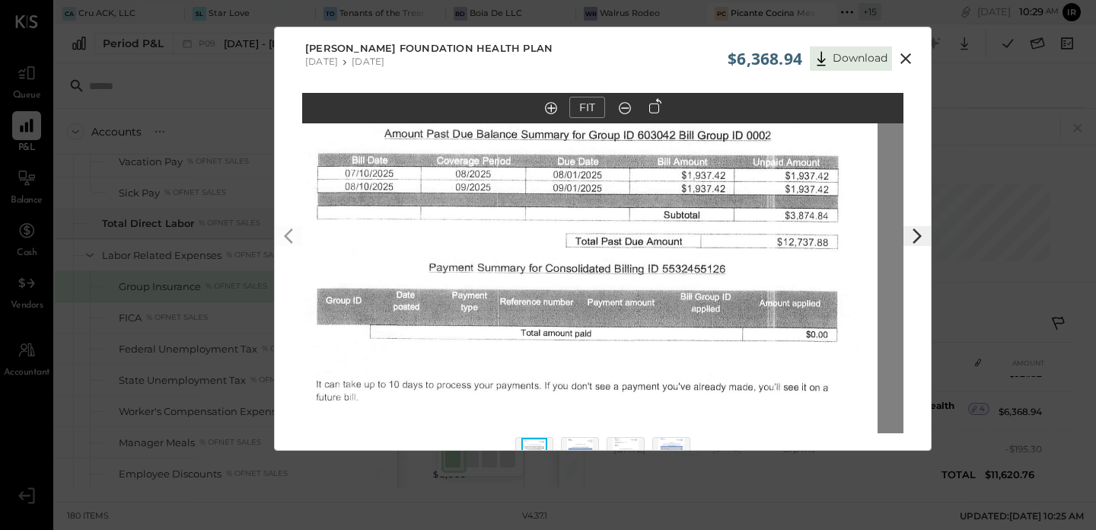
drag, startPoint x: 627, startPoint y: 272, endPoint x: 623, endPoint y: 361, distance: 88.4
click at [623, 361] on img at bounding box center [576, 261] width 601 height 775
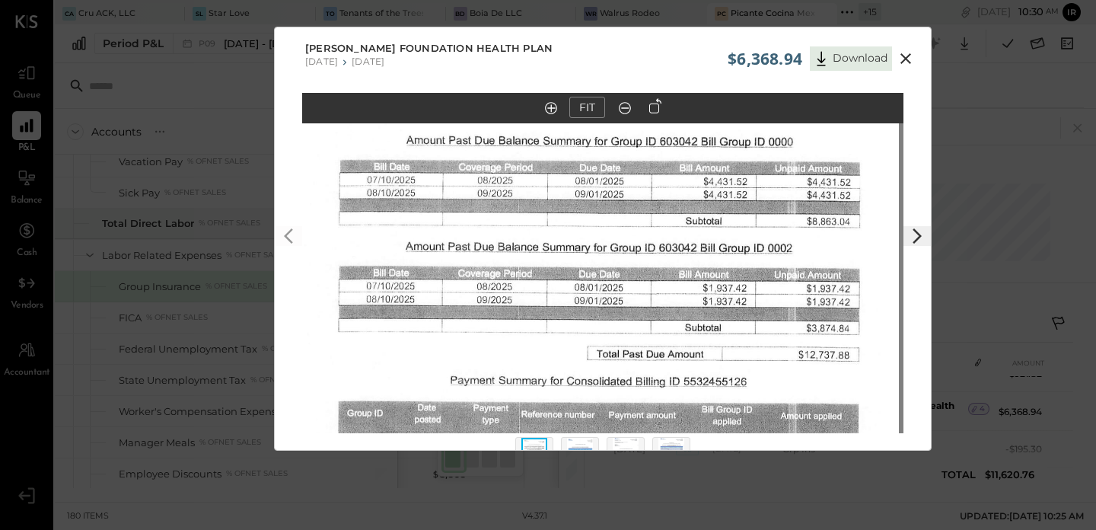
drag, startPoint x: 598, startPoint y: 233, endPoint x: 628, endPoint y: 317, distance: 88.8
click at [628, 317] on img at bounding box center [598, 373] width 601 height 775
click at [908, 57] on icon at bounding box center [905, 58] width 18 height 18
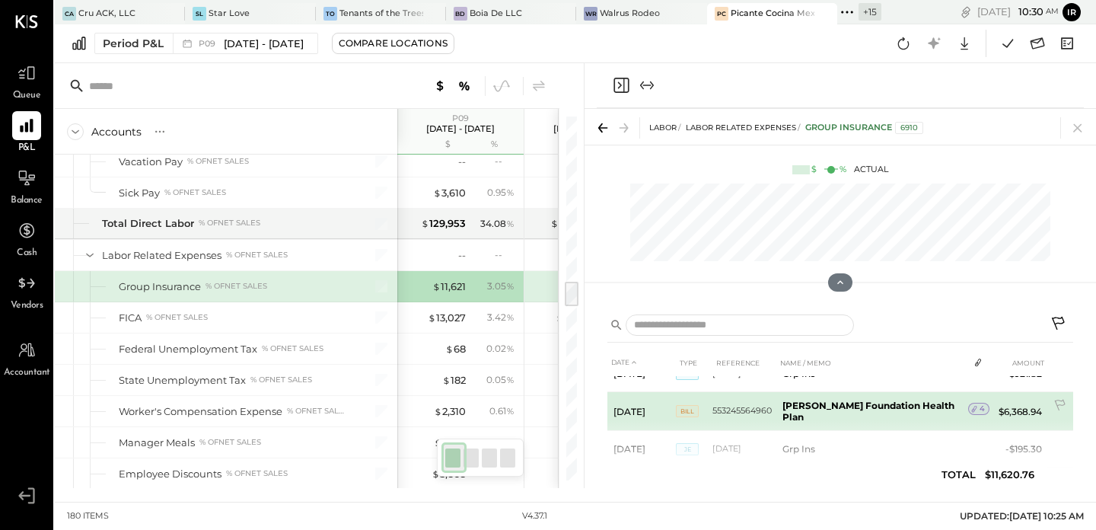
click at [969, 408] on icon at bounding box center [974, 408] width 11 height 11
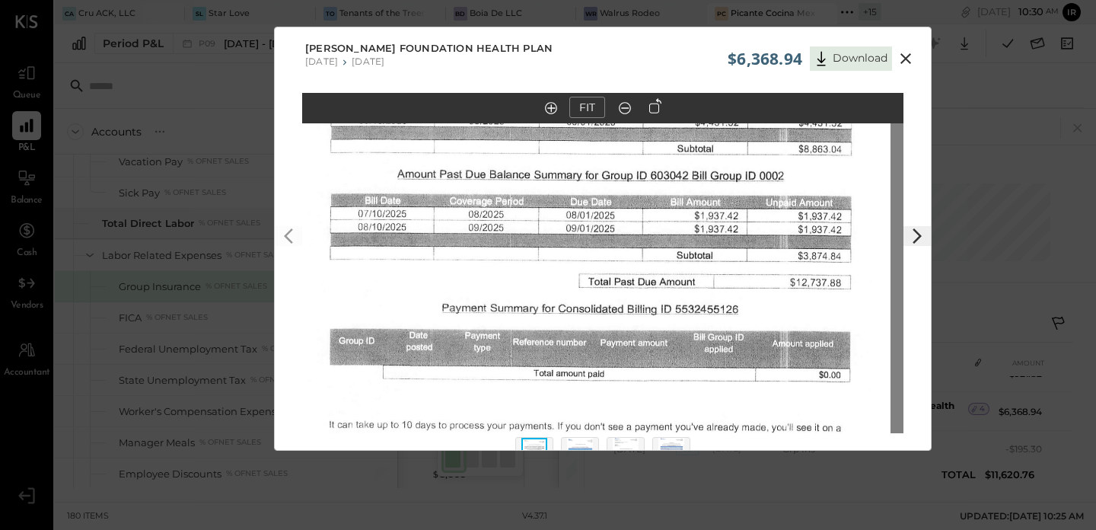
drag, startPoint x: 635, startPoint y: 258, endPoint x: 619, endPoint y: 343, distance: 86.7
click at [619, 343] on img at bounding box center [589, 301] width 601 height 775
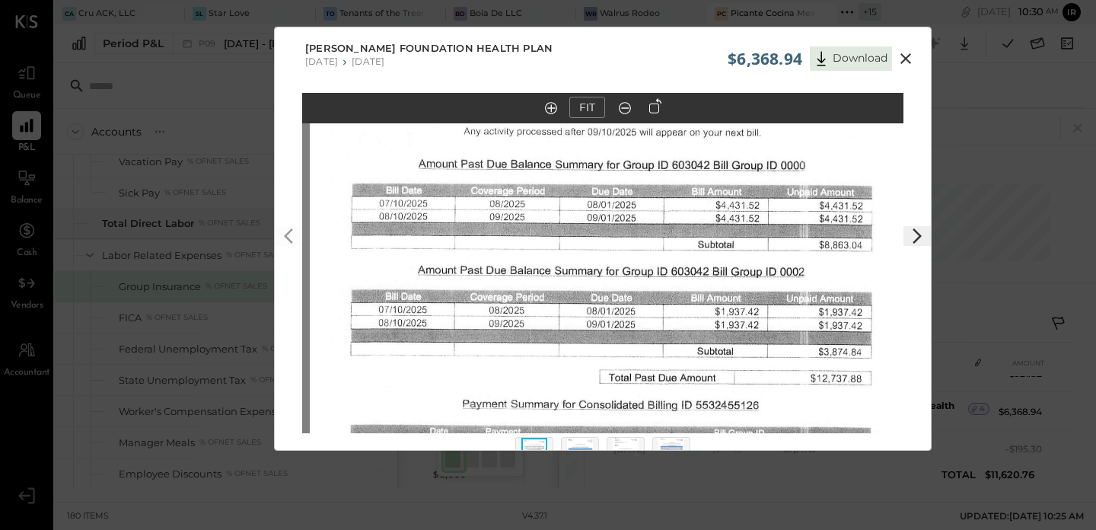
drag, startPoint x: 647, startPoint y: 247, endPoint x: 670, endPoint y: 313, distance: 70.3
click at [670, 313] on img at bounding box center [610, 397] width 601 height 775
click at [909, 56] on icon at bounding box center [905, 58] width 18 height 18
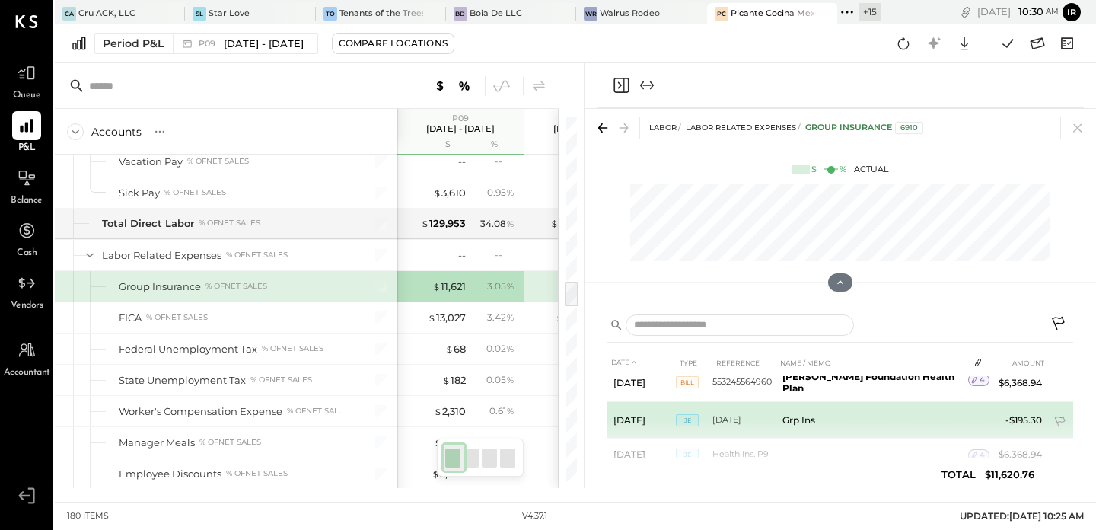
scroll to position [79, 0]
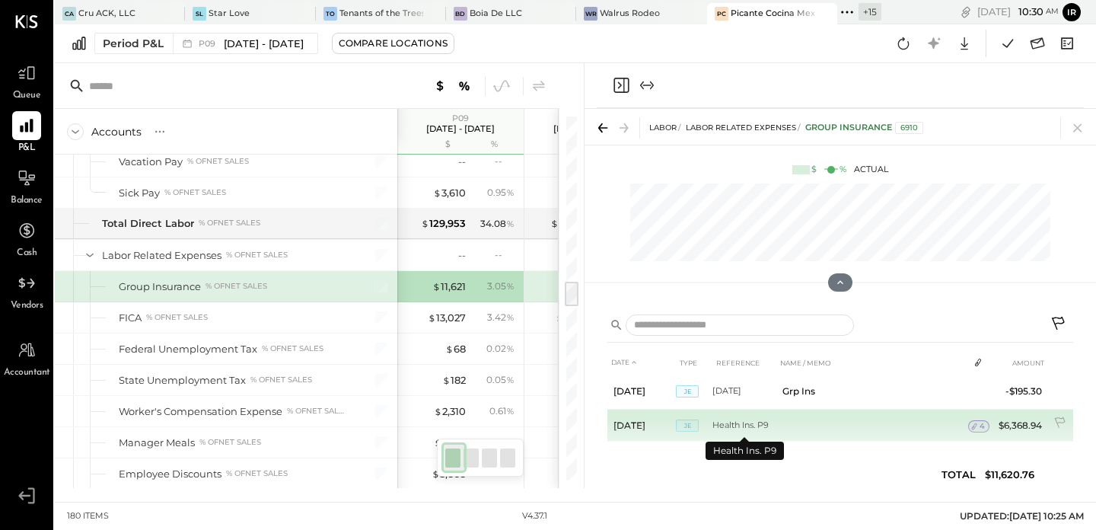
click at [773, 419] on td "Health Ins. P9" at bounding box center [744, 425] width 64 height 32
click at [979, 421] on span "4" at bounding box center [981, 426] width 5 height 11
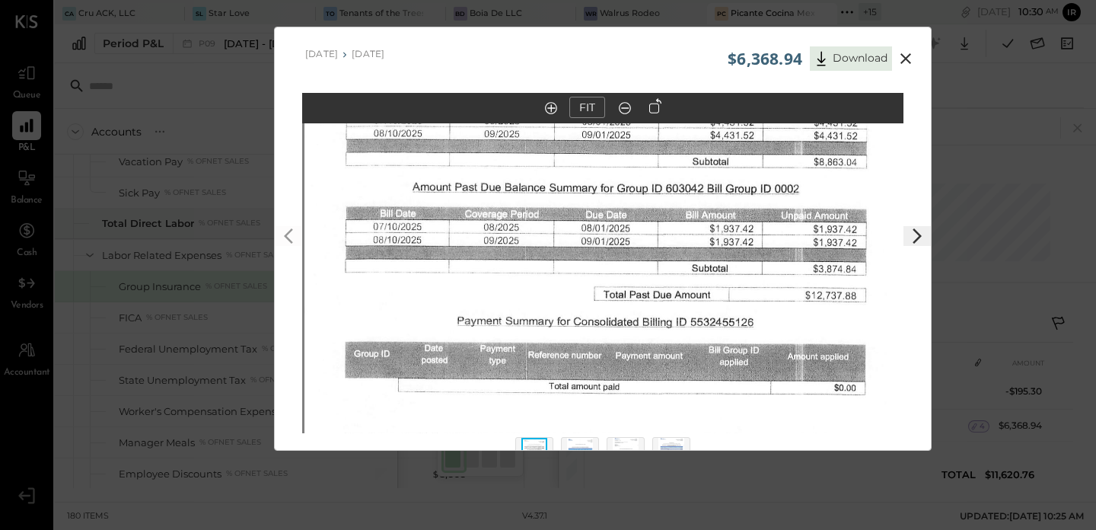
drag, startPoint x: 649, startPoint y: 232, endPoint x: 649, endPoint y: 290, distance: 57.8
click at [651, 304] on img at bounding box center [604, 314] width 601 height 775
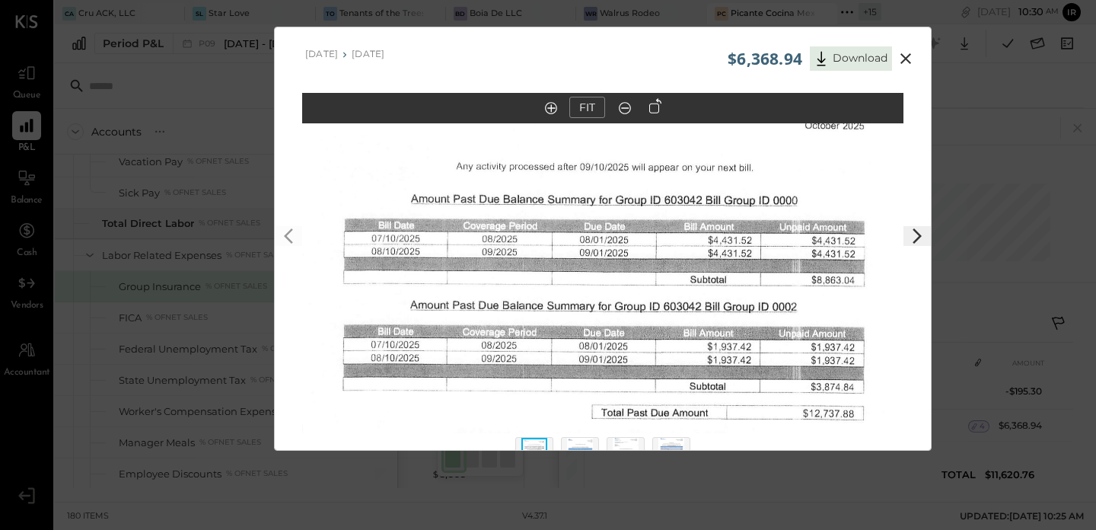
drag, startPoint x: 640, startPoint y: 156, endPoint x: 638, endPoint y: 272, distance: 116.5
click at [638, 272] on img at bounding box center [602, 432] width 601 height 775
click at [910, 59] on icon at bounding box center [905, 58] width 18 height 18
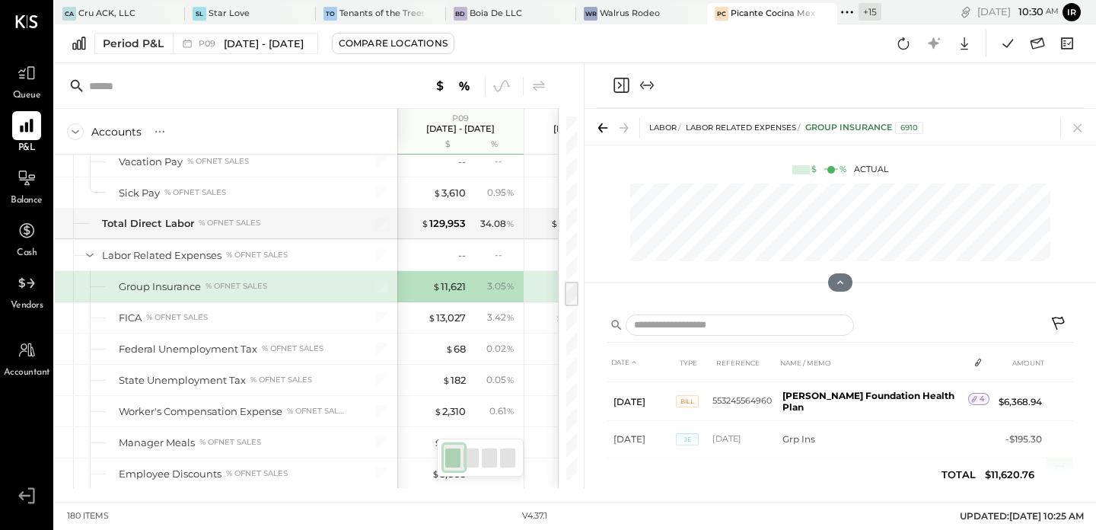
scroll to position [21, 0]
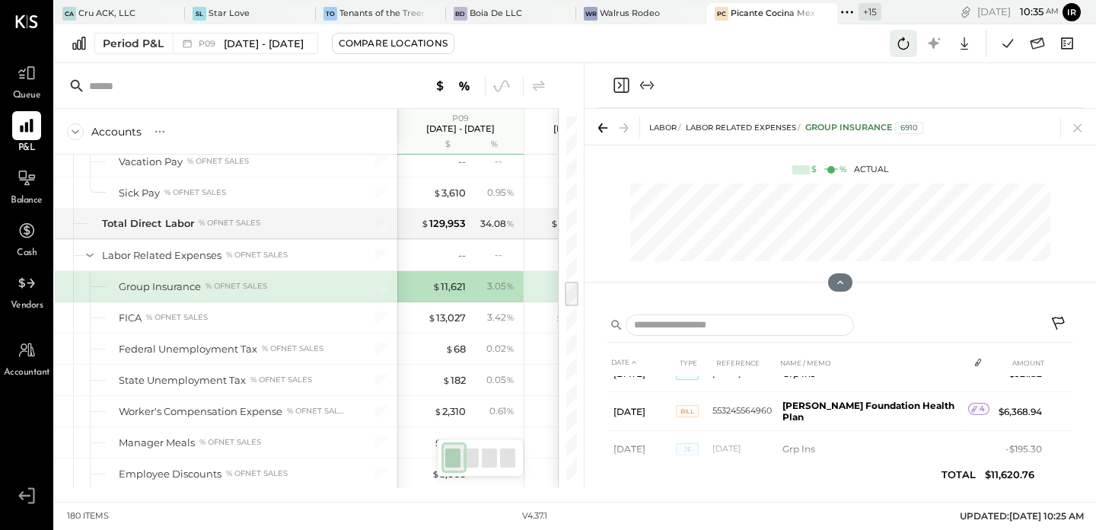
click at [901, 41] on icon at bounding box center [903, 43] width 20 height 20
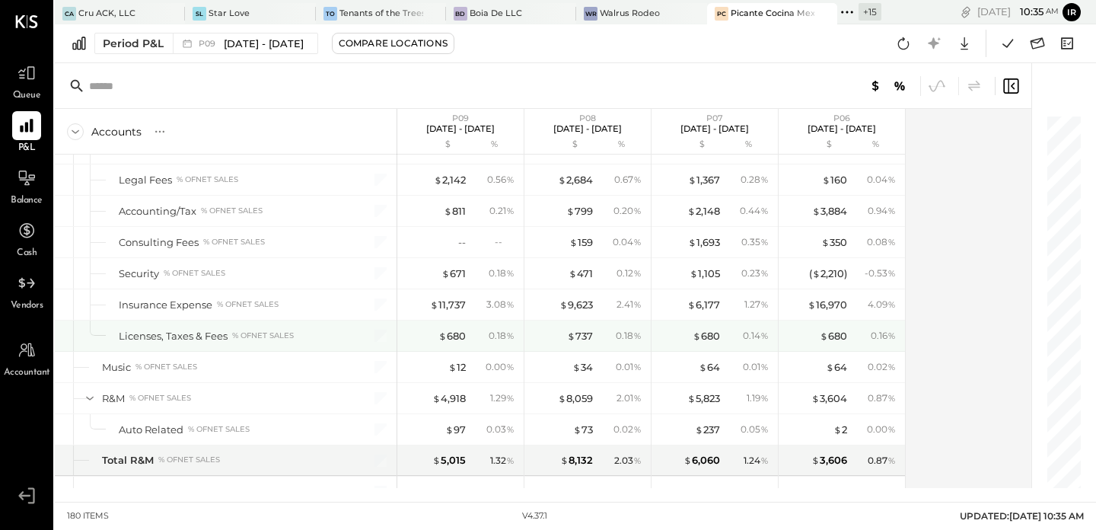
scroll to position [3594, 0]
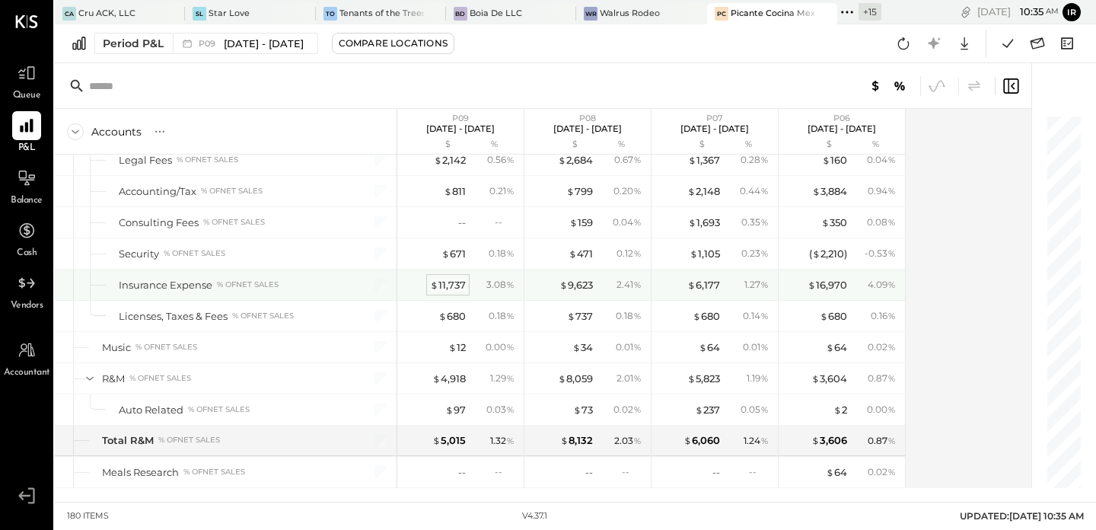
click at [459, 285] on div "$ 11,737" at bounding box center [448, 285] width 36 height 14
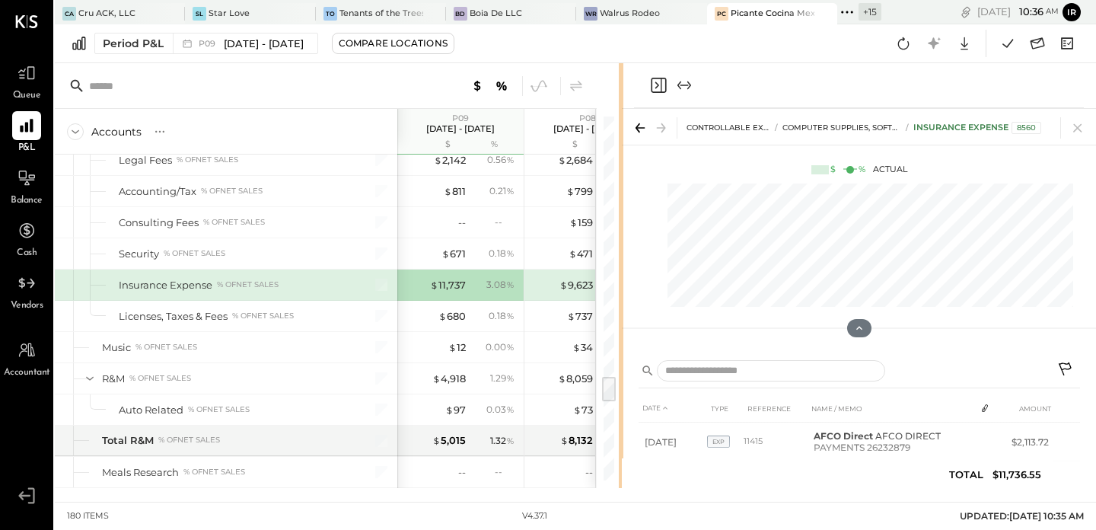
drag, startPoint x: 763, startPoint y: 196, endPoint x: 621, endPoint y: 211, distance: 143.0
click at [621, 211] on div "Accounts S % GL P09 Sep 1 - 28, 2025 $ % P08 Aug 4 - 31, 2025 $ % P07 Jun 30 - …" at bounding box center [575, 275] width 1041 height 425
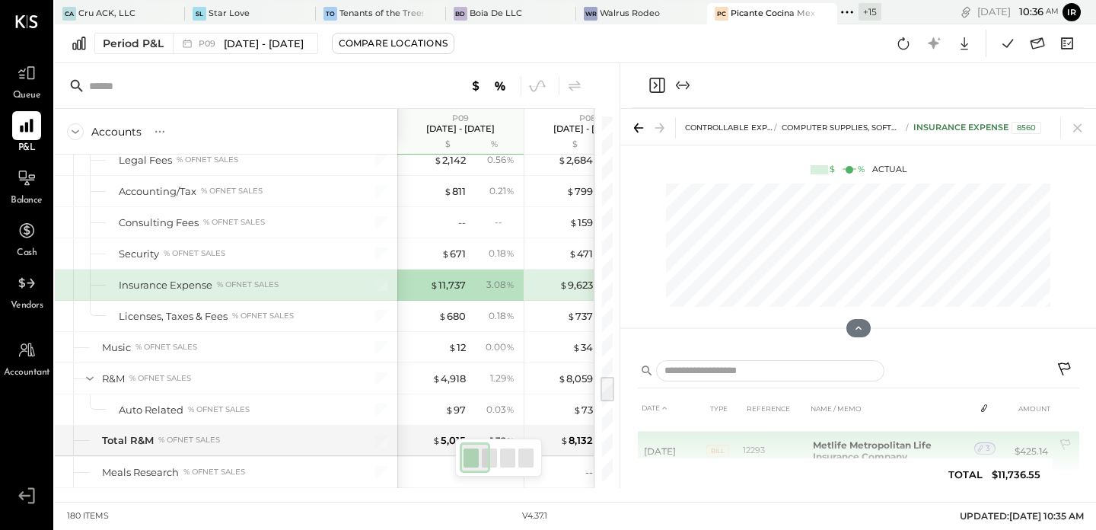
scroll to position [40, 0]
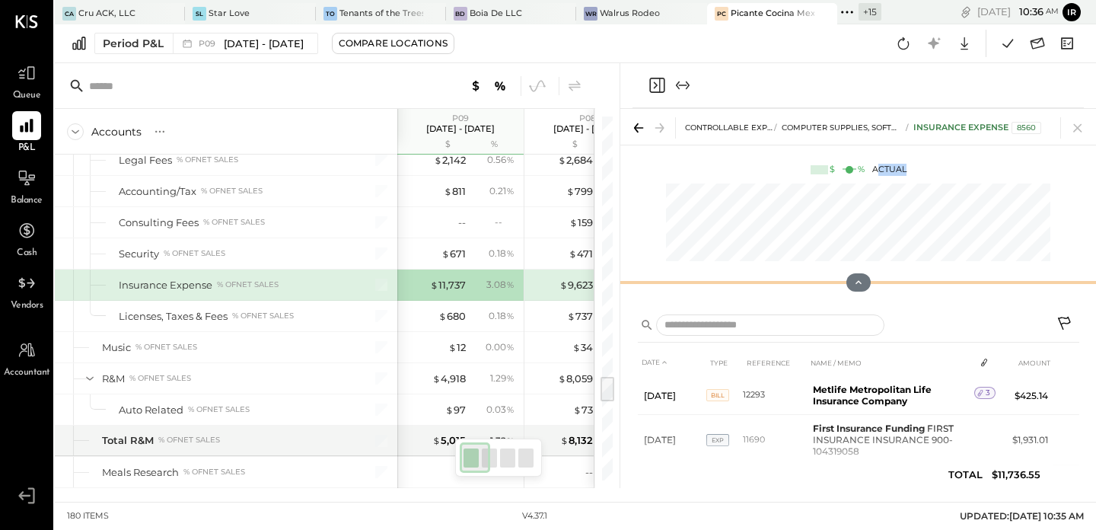
drag, startPoint x: 890, startPoint y: 326, endPoint x: 878, endPoint y: 168, distance: 158.0
click at [878, 168] on div "CONTROLLABLE EXPENSES Computer Supplies, Software & IT Insurance Expense 8560 $…" at bounding box center [858, 206] width 476 height 195
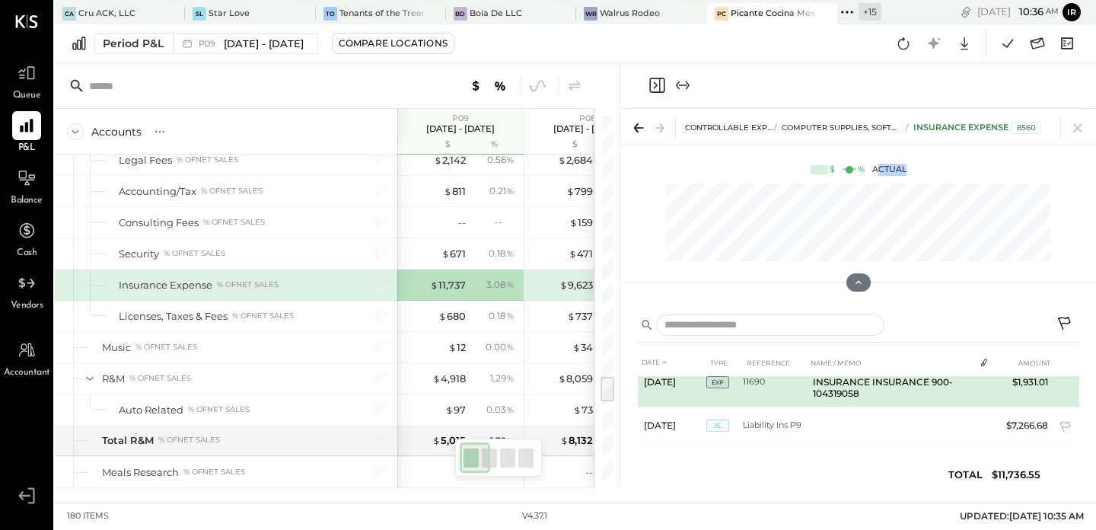
scroll to position [103, 0]
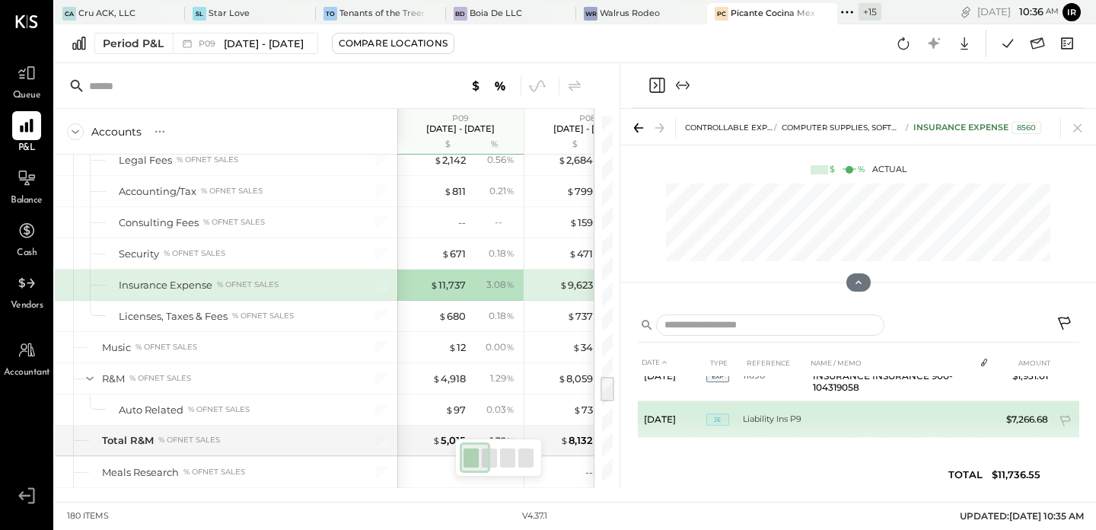
click at [746, 412] on td "Liability Ins P9" at bounding box center [775, 419] width 64 height 37
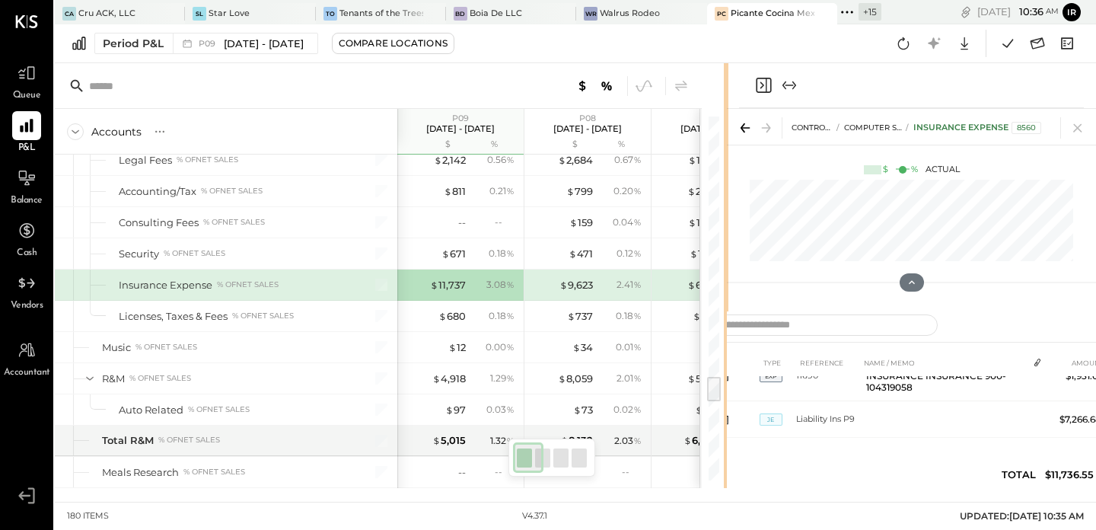
drag, startPoint x: 618, startPoint y: 242, endPoint x: 731, endPoint y: 237, distance: 113.5
click at [731, 237] on div "Accounts S % GL P09 Sep 1 - 28, 2025 $ % P08 Aug 4 - 31, 2025 $ % P07 Jun 30 - …" at bounding box center [575, 275] width 1041 height 425
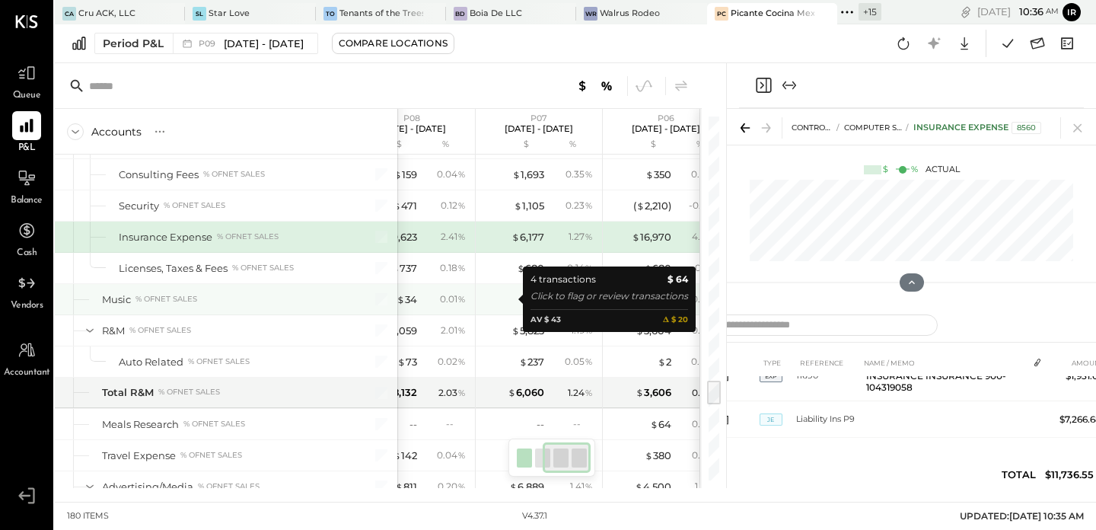
scroll to position [0, 205]
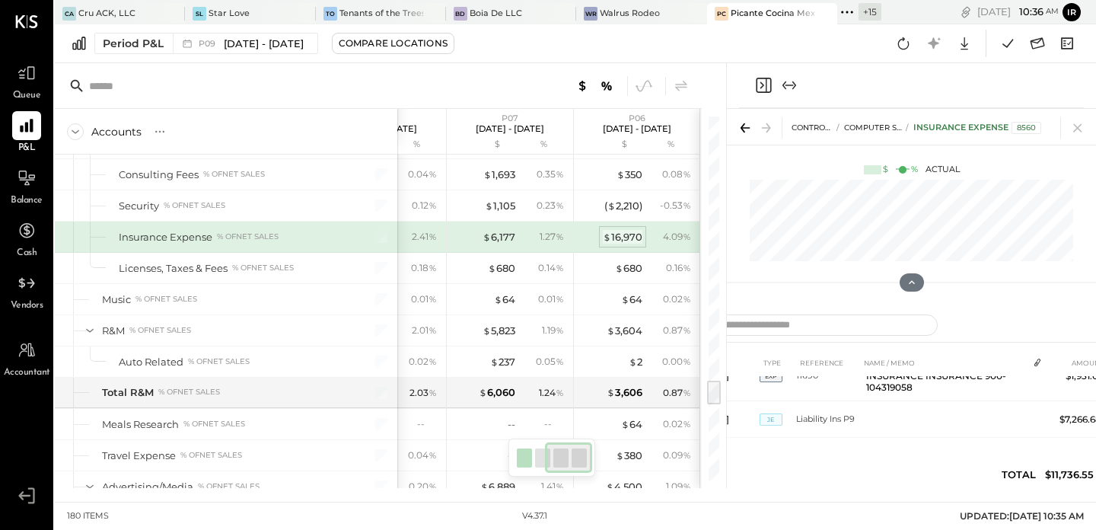
click at [624, 236] on div "$ 16,970" at bounding box center [623, 237] width 40 height 14
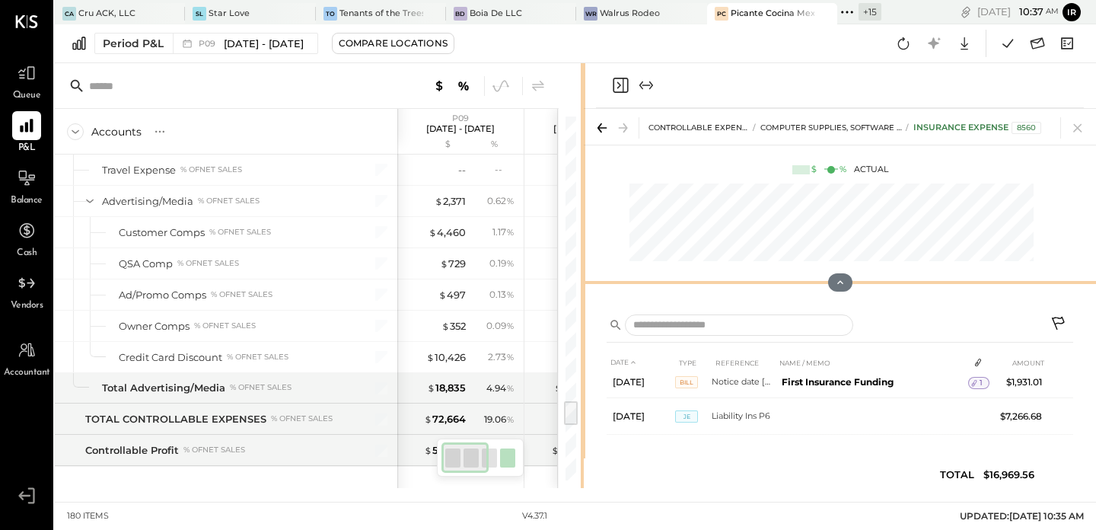
drag, startPoint x: 725, startPoint y: 285, endPoint x: 584, endPoint y: 276, distance: 141.1
click at [584, 276] on div "Accounts S % GL P09 Sep 1 - 28, 2025 $ % P08 Aug 4 - 31, 2025 $ % P07 Jun 30 - …" at bounding box center [575, 275] width 1041 height 425
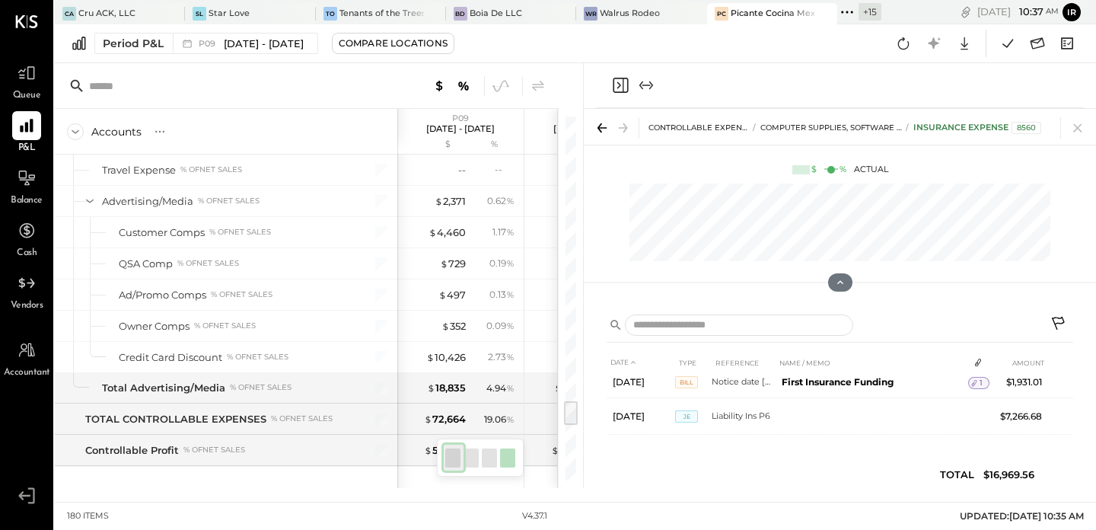
click at [1057, 322] on icon at bounding box center [1058, 323] width 13 height 13
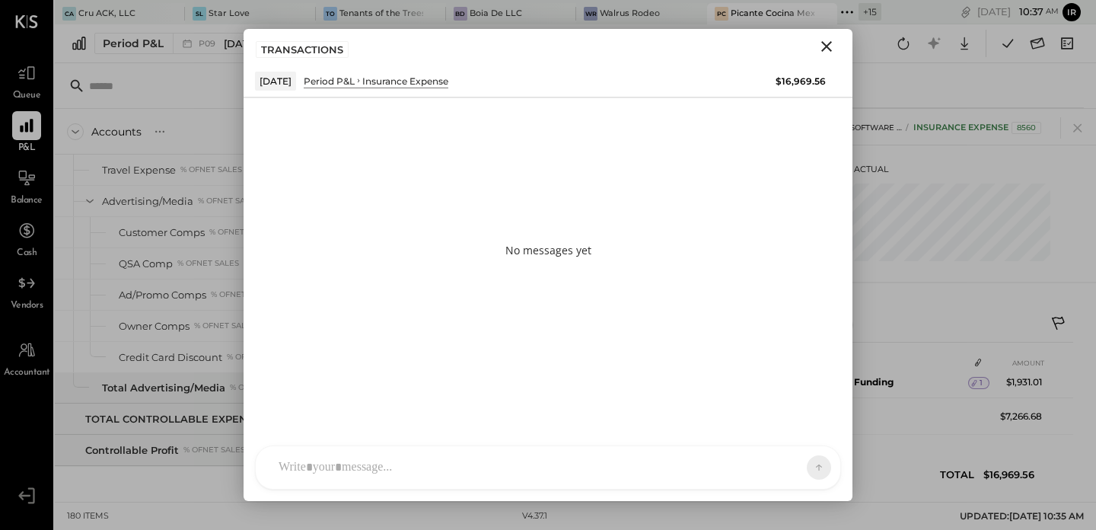
click at [353, 457] on div at bounding box center [534, 467] width 527 height 33
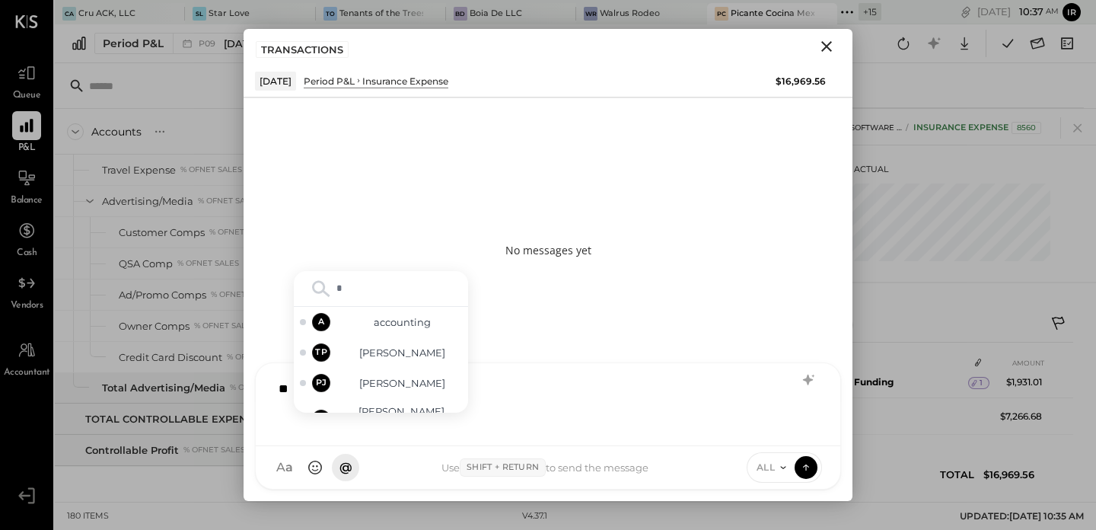
type input "**"
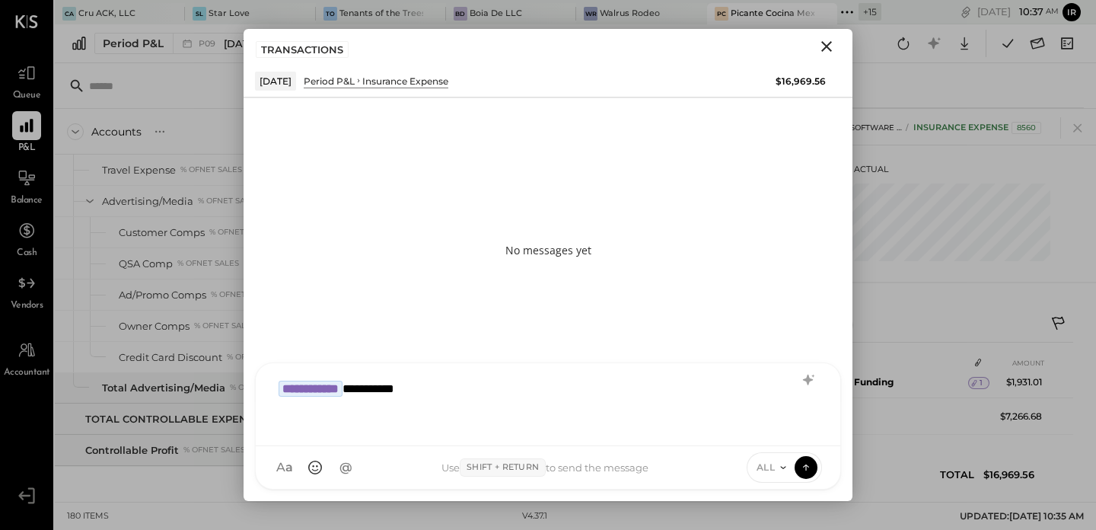
click at [773, 470] on span "ALL" at bounding box center [765, 466] width 19 height 13
click at [760, 435] on div "INTERNAL" at bounding box center [792, 429] width 90 height 25
click at [801, 475] on button at bounding box center [805, 466] width 23 height 23
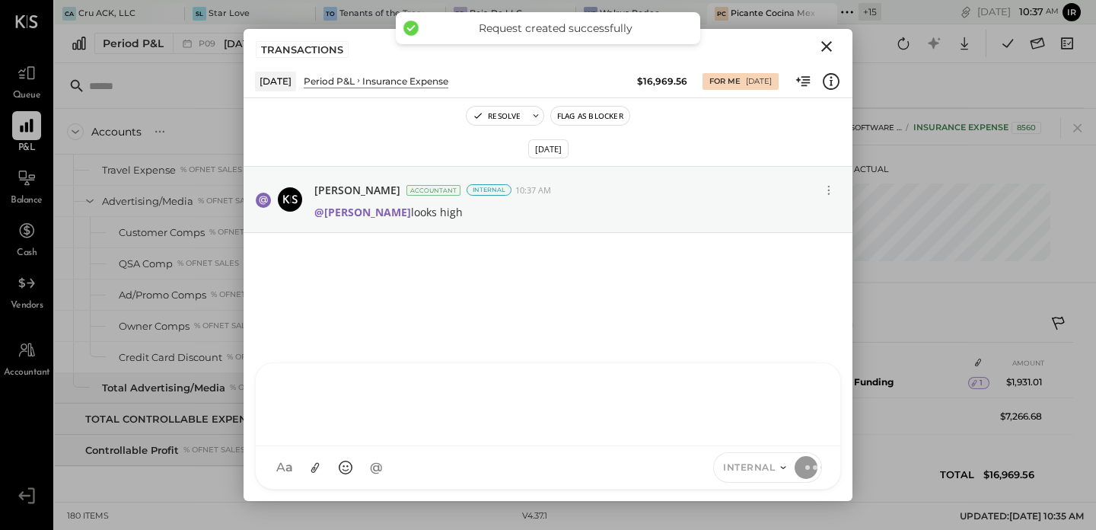
click at [822, 46] on icon "Close" at bounding box center [826, 46] width 18 height 18
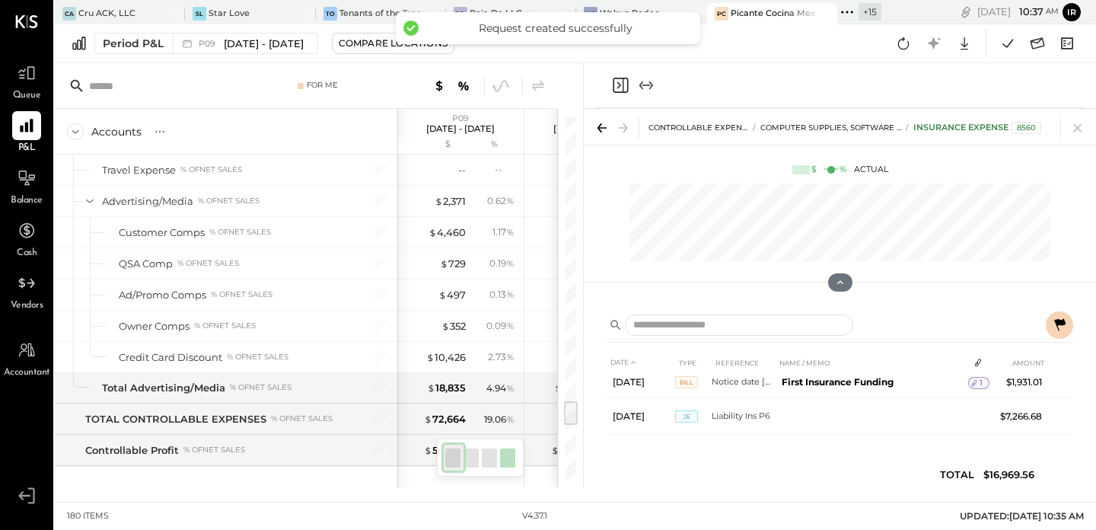
click at [615, 87] on icon "Close panel" at bounding box center [620, 85] width 18 height 18
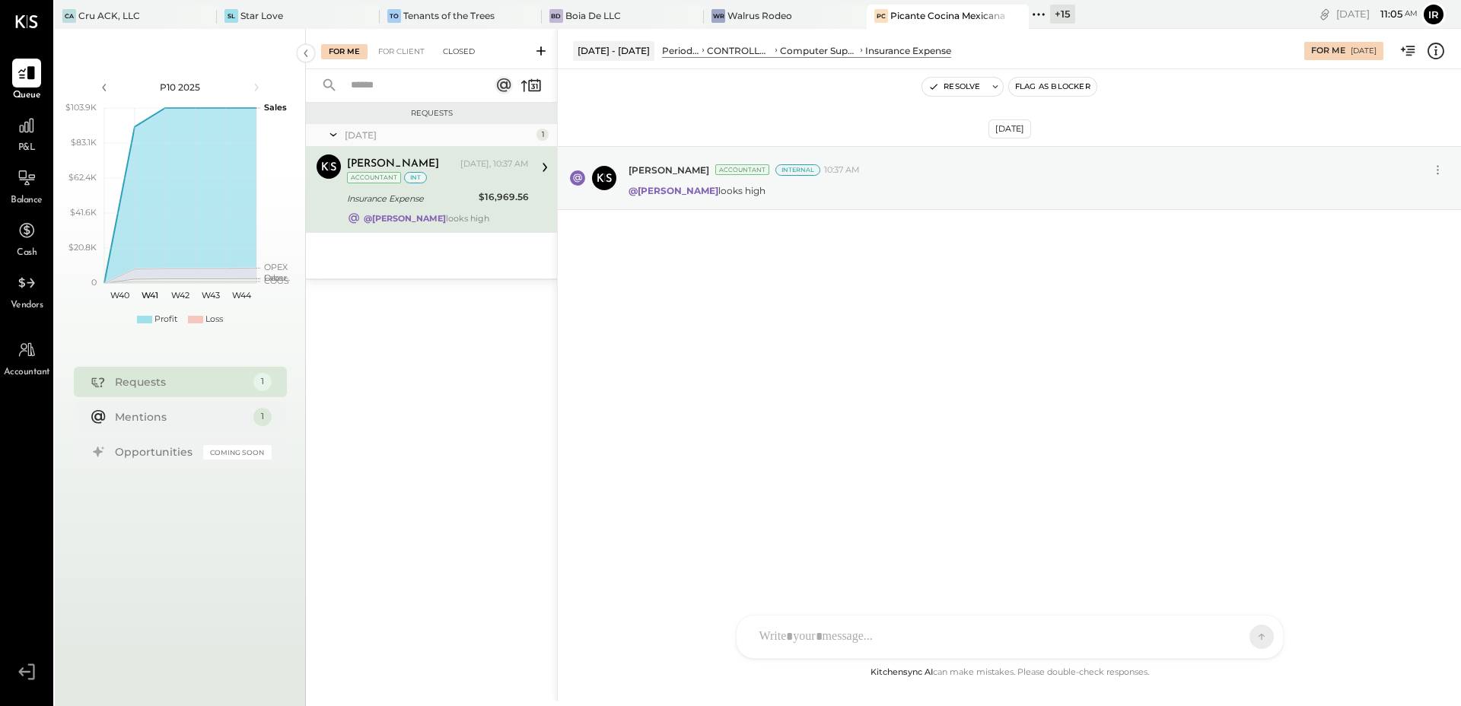
click at [462, 53] on div "Closed" at bounding box center [458, 51] width 47 height 15
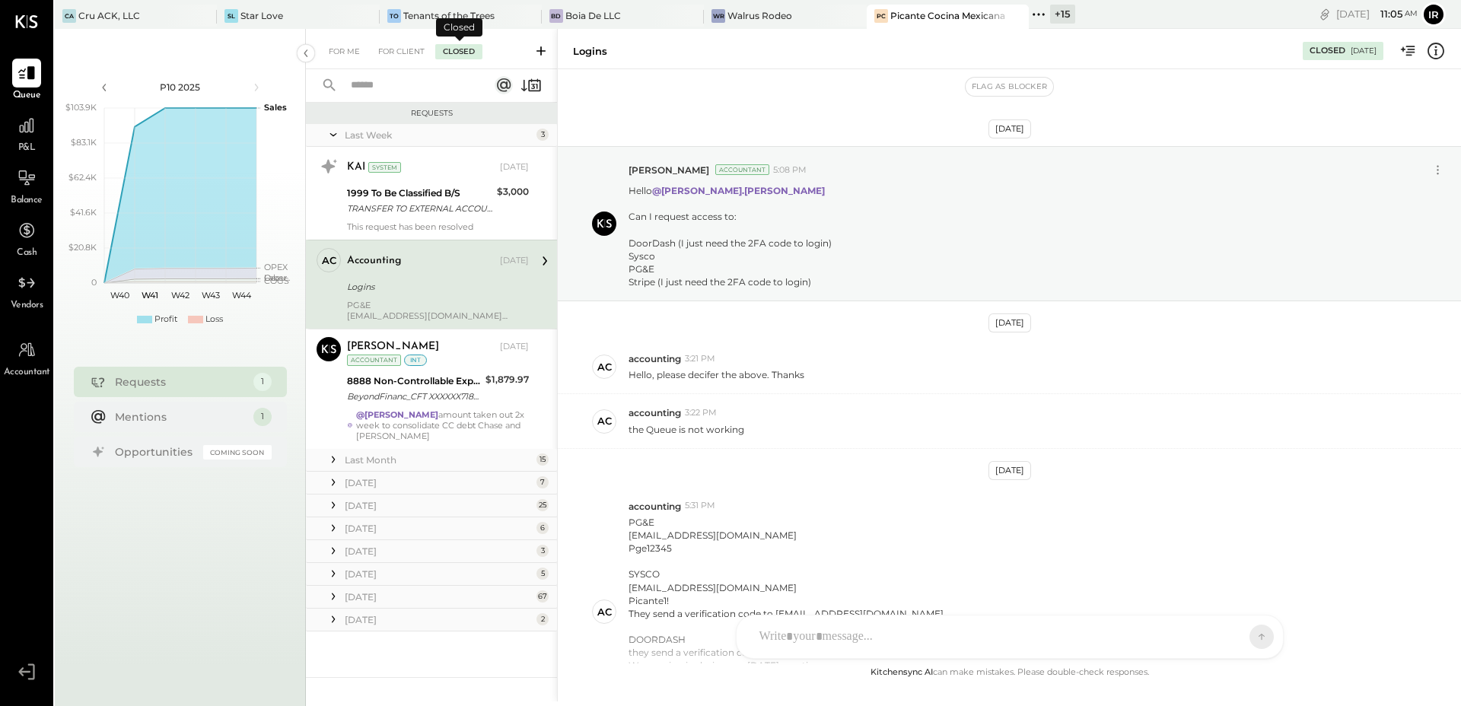
scroll to position [187, 0]
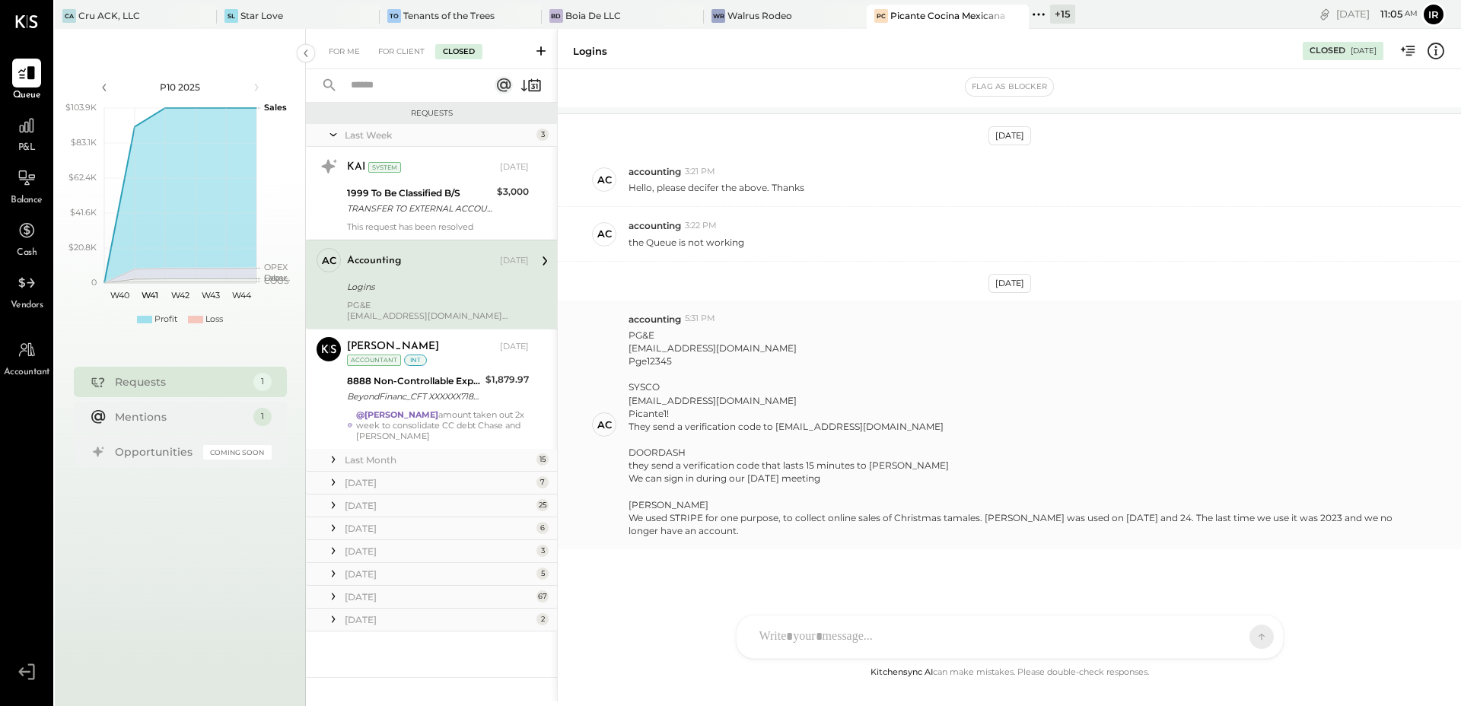
click at [729, 350] on div "accounting@picanteberkeley.com" at bounding box center [1018, 348] width 779 height 13
click at [730, 350] on div "accounting@picanteberkeley.com" at bounding box center [1018, 348] width 779 height 13
copy div "accounting@picanteberkeley.com"
click at [658, 365] on div "Pge12345" at bounding box center [1018, 361] width 779 height 13
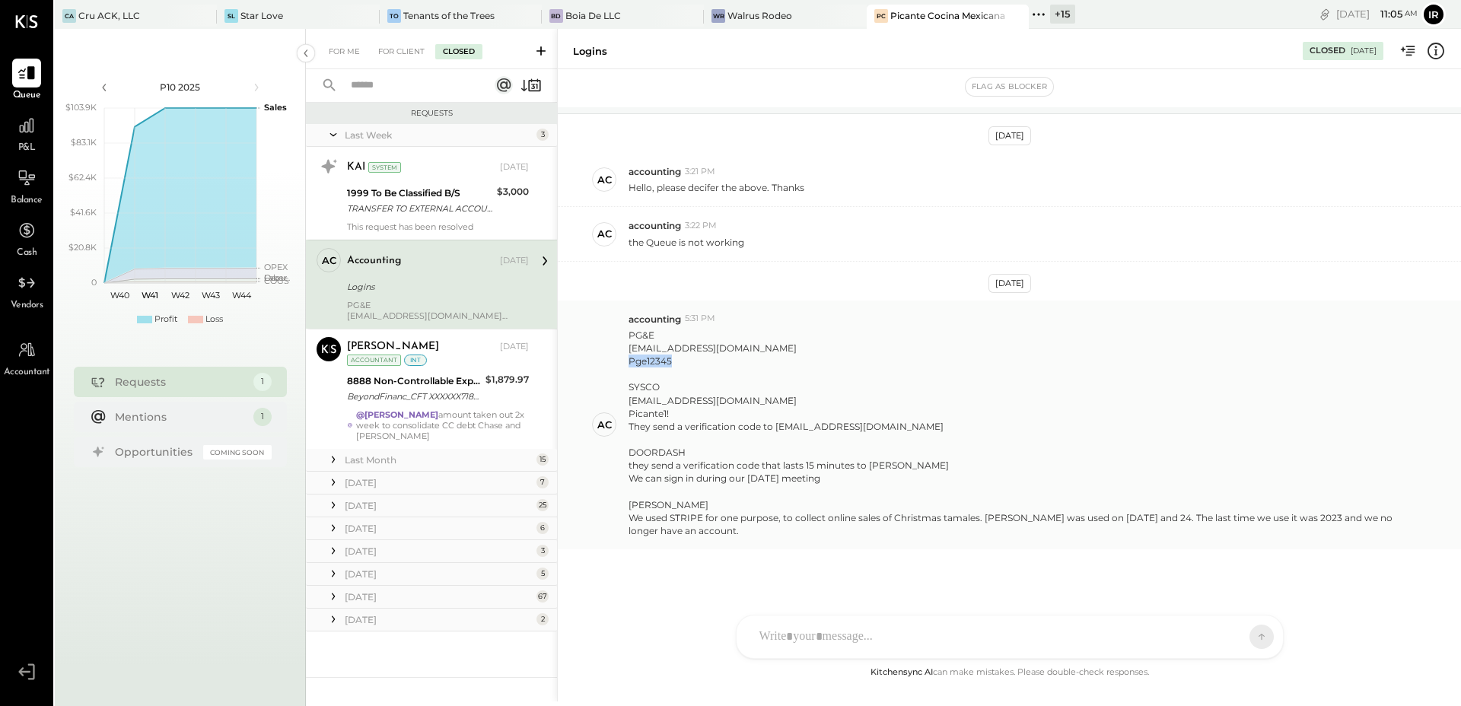
click at [658, 365] on div "Pge12345" at bounding box center [1018, 361] width 779 height 13
copy div "Pge12345"
